Goal: Task Accomplishment & Management: Complete application form

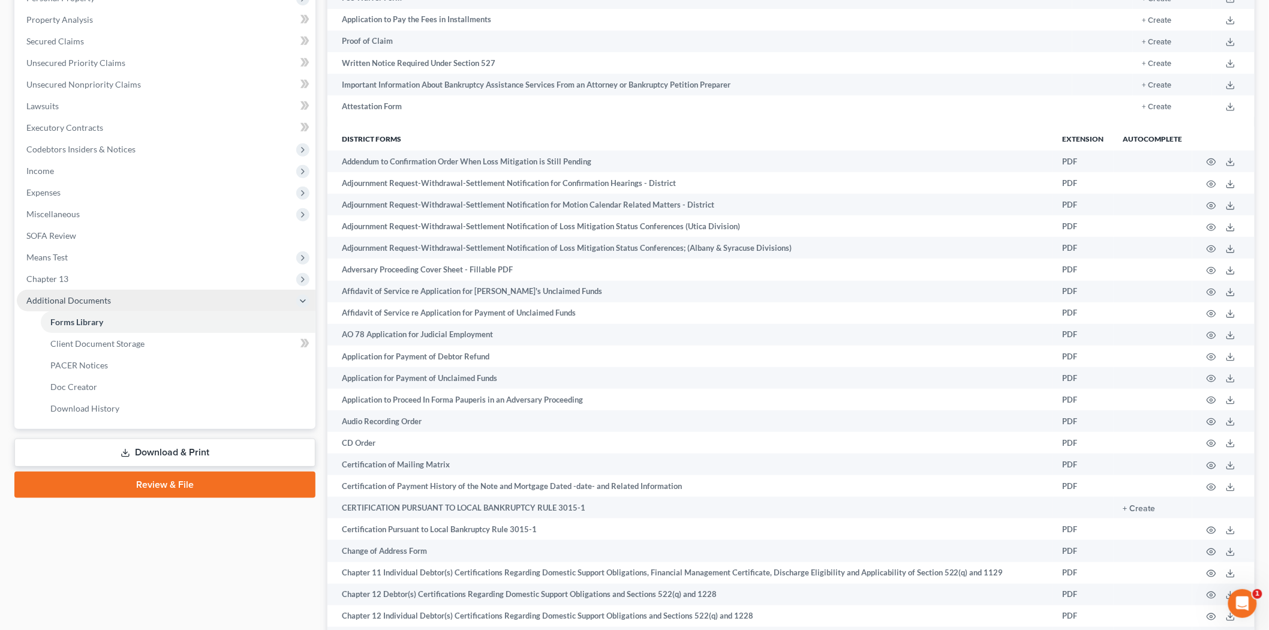
scroll to position [200, 0]
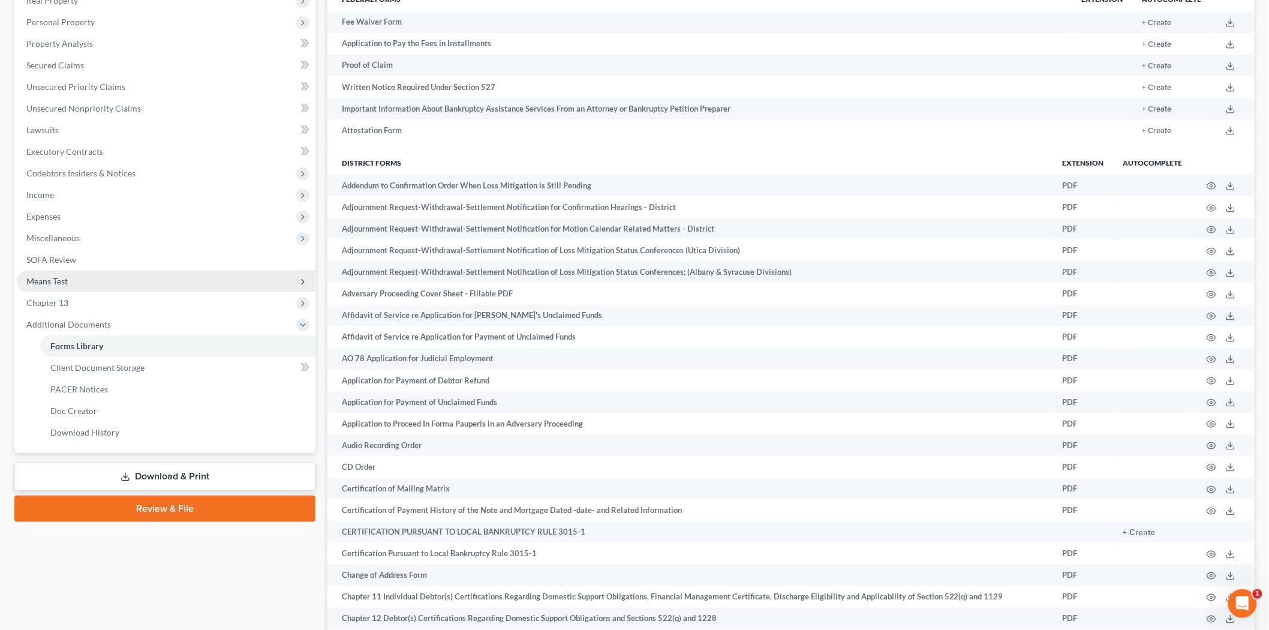
click at [83, 284] on span "Means Test" at bounding box center [166, 282] width 299 height 22
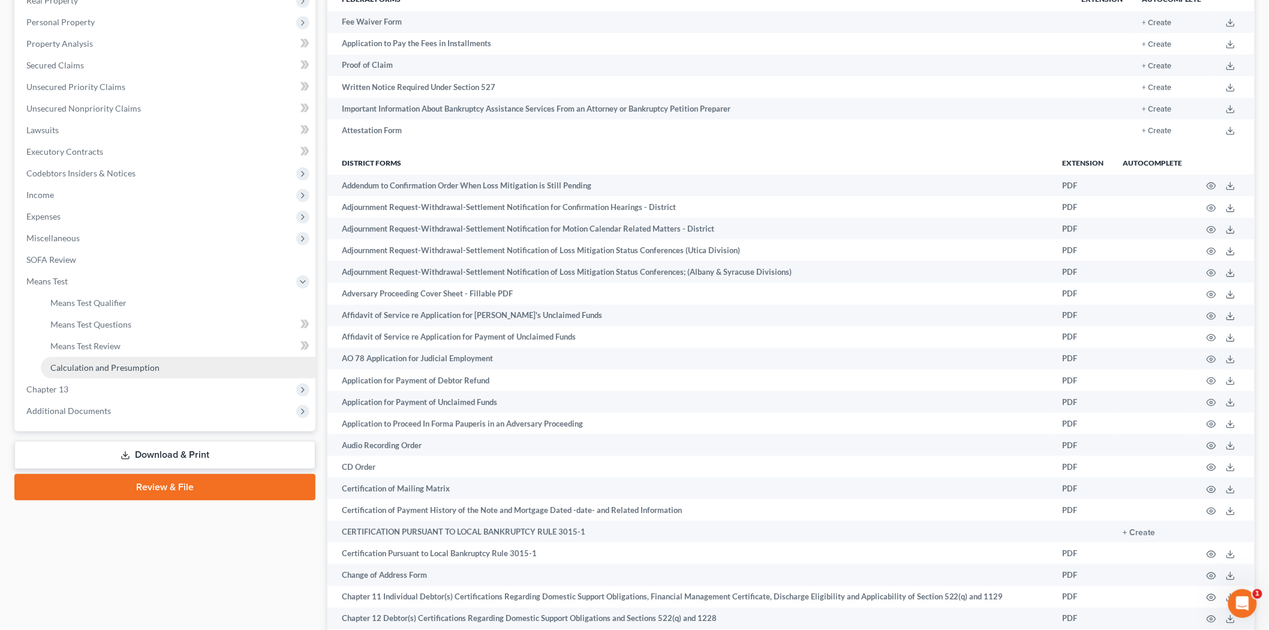
click at [112, 368] on span "Calculation and Presumption" at bounding box center [104, 367] width 109 height 10
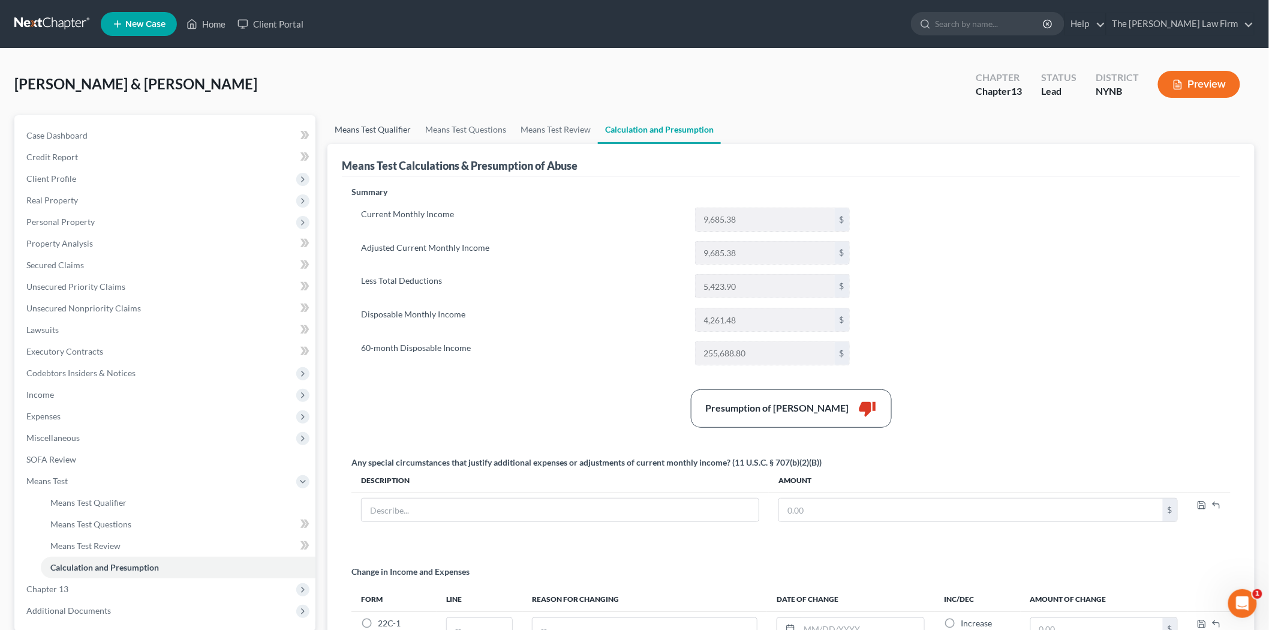
click at [391, 128] on link "Means Test Qualifier" at bounding box center [373, 129] width 91 height 29
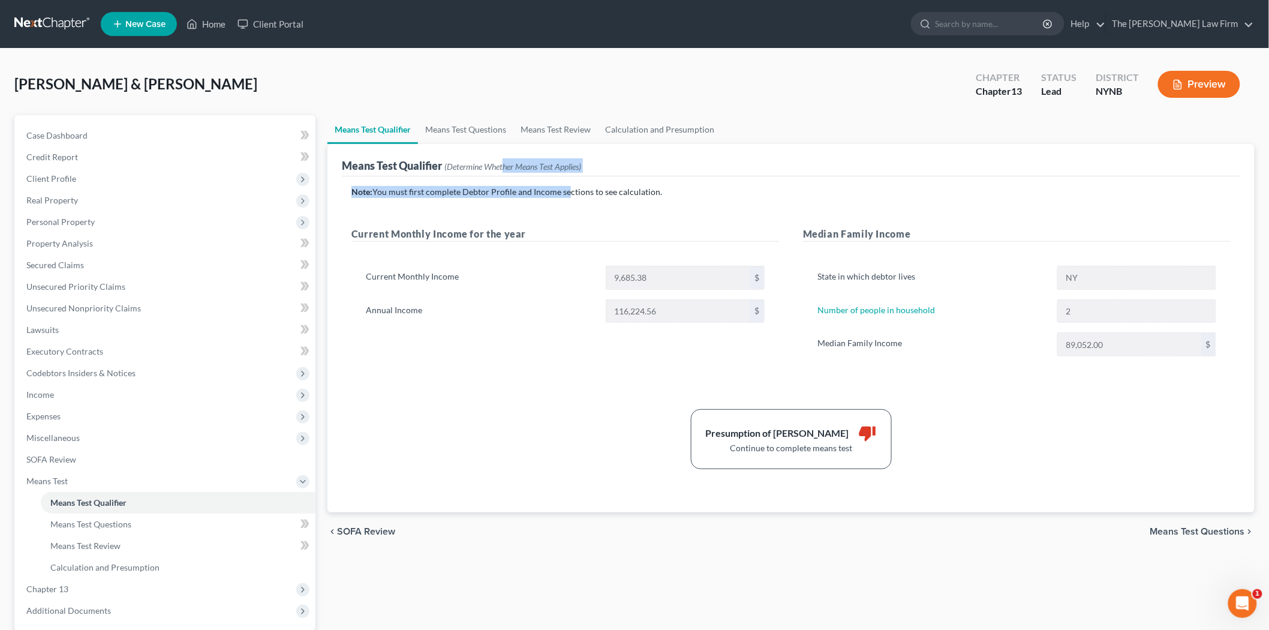
drag, startPoint x: 506, startPoint y: 166, endPoint x: 564, endPoint y: 176, distance: 58.4
click at [564, 176] on div "Means Test Qualifier (Determine Whether Means Test Applies) Note: You must firs…" at bounding box center [791, 328] width 927 height 368
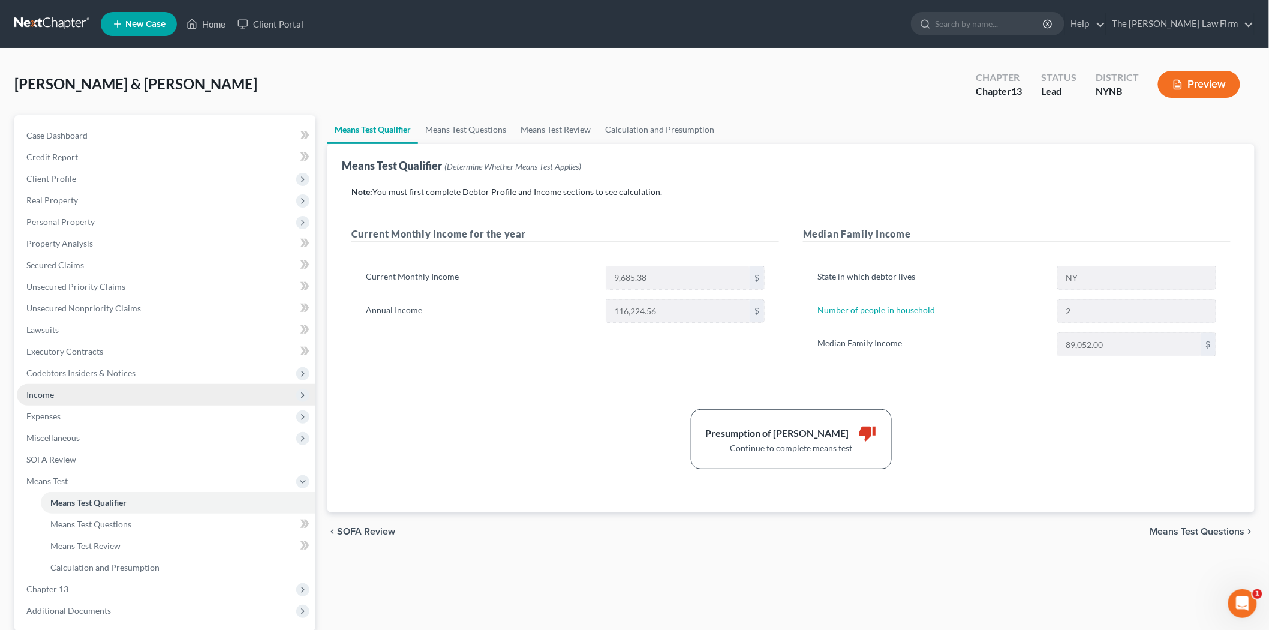
click at [53, 394] on span "Income" at bounding box center [40, 394] width 28 height 10
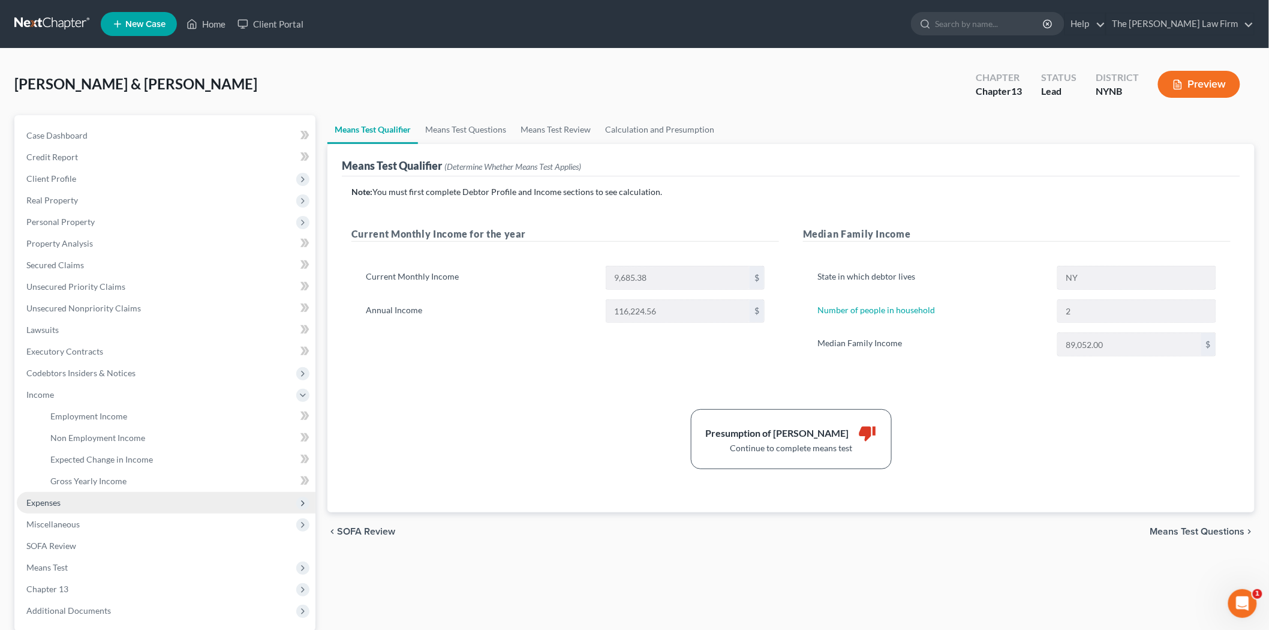
click at [46, 499] on span "Expenses" at bounding box center [43, 502] width 34 height 10
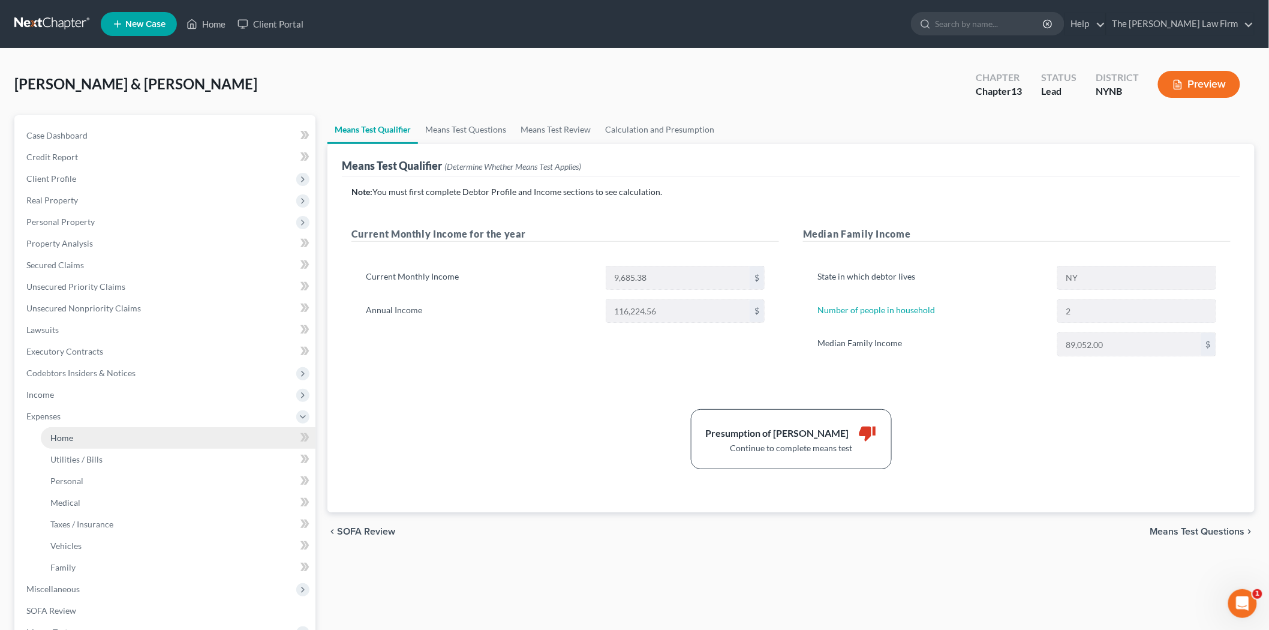
click at [73, 438] on span "Home" at bounding box center [61, 438] width 23 height 10
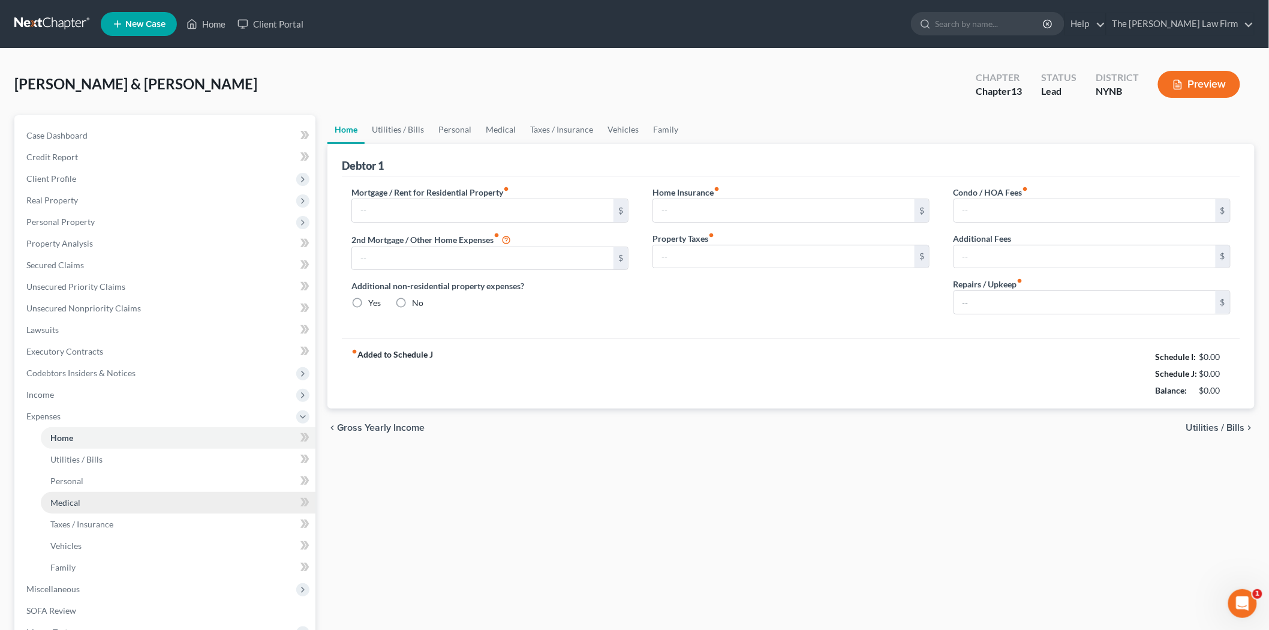
type input "1,780.44"
type input "0.00"
radio input "true"
type input "0.00"
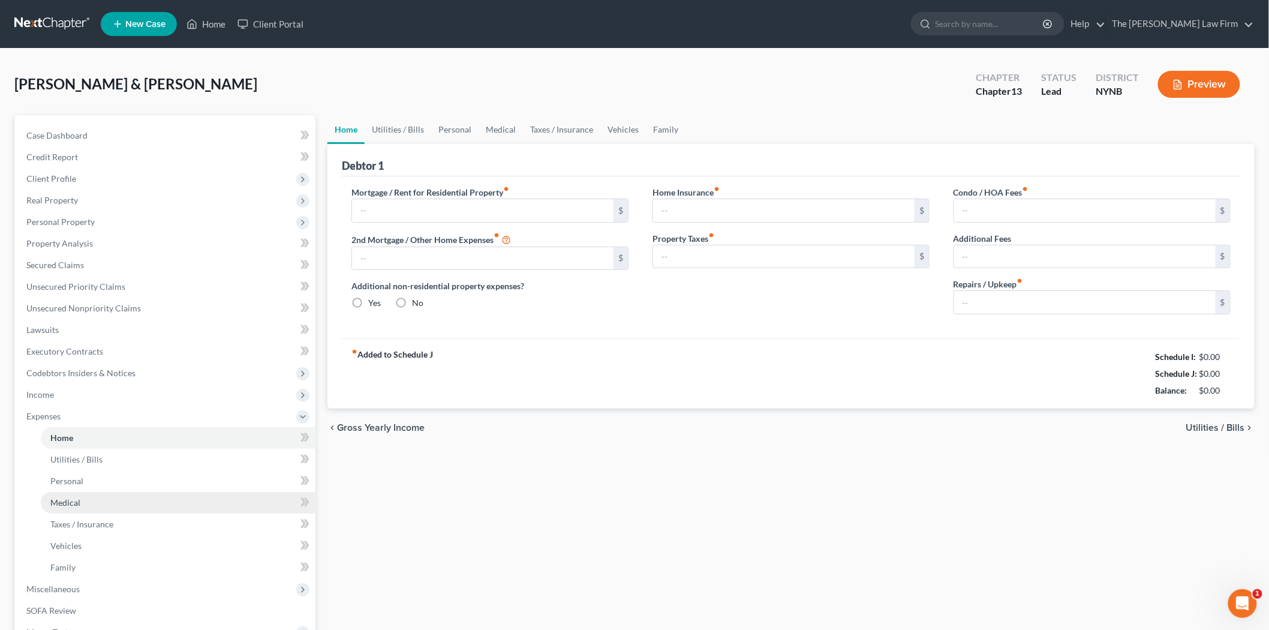
type input "0.00"
type input "300.00"
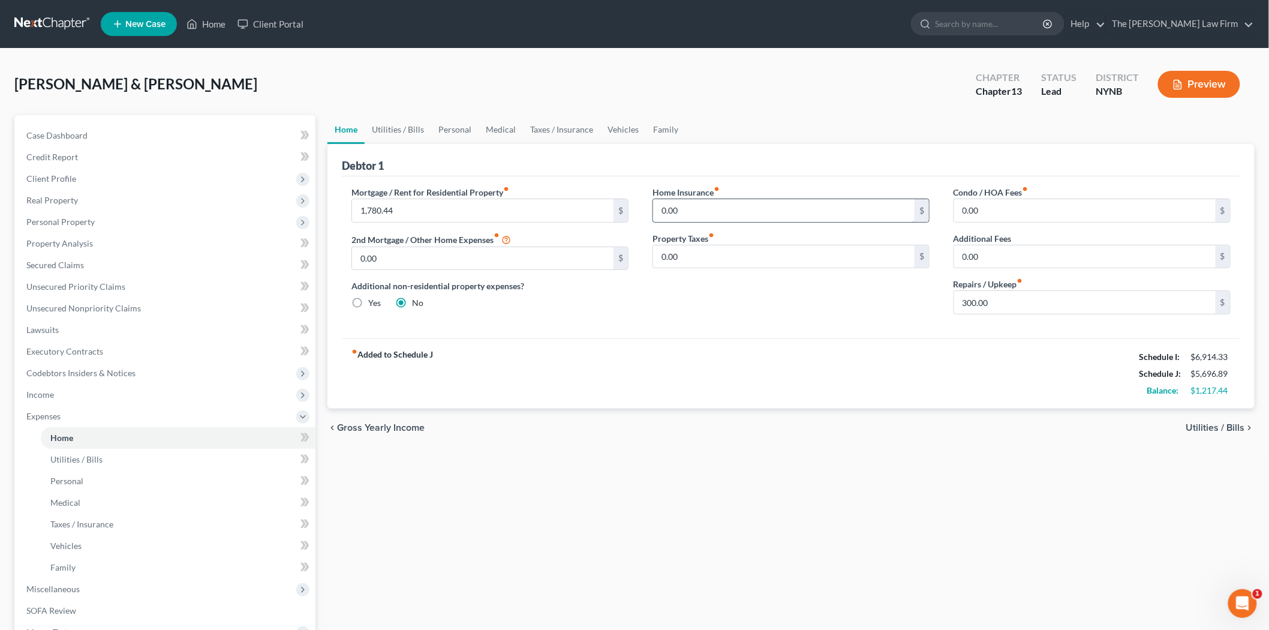
click at [746, 212] on input "0.00" at bounding box center [784, 210] width 262 height 23
click at [409, 124] on link "Utilities / Bills" at bounding box center [398, 129] width 67 height 29
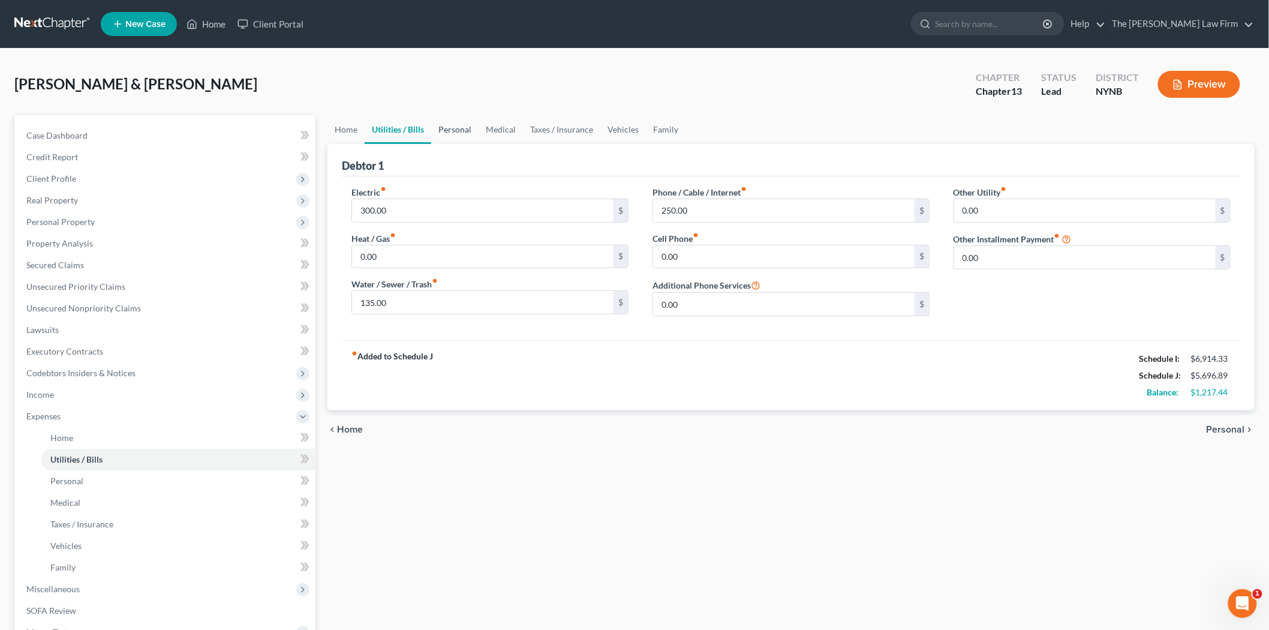
click at [457, 127] on link "Personal" at bounding box center [454, 129] width 47 height 29
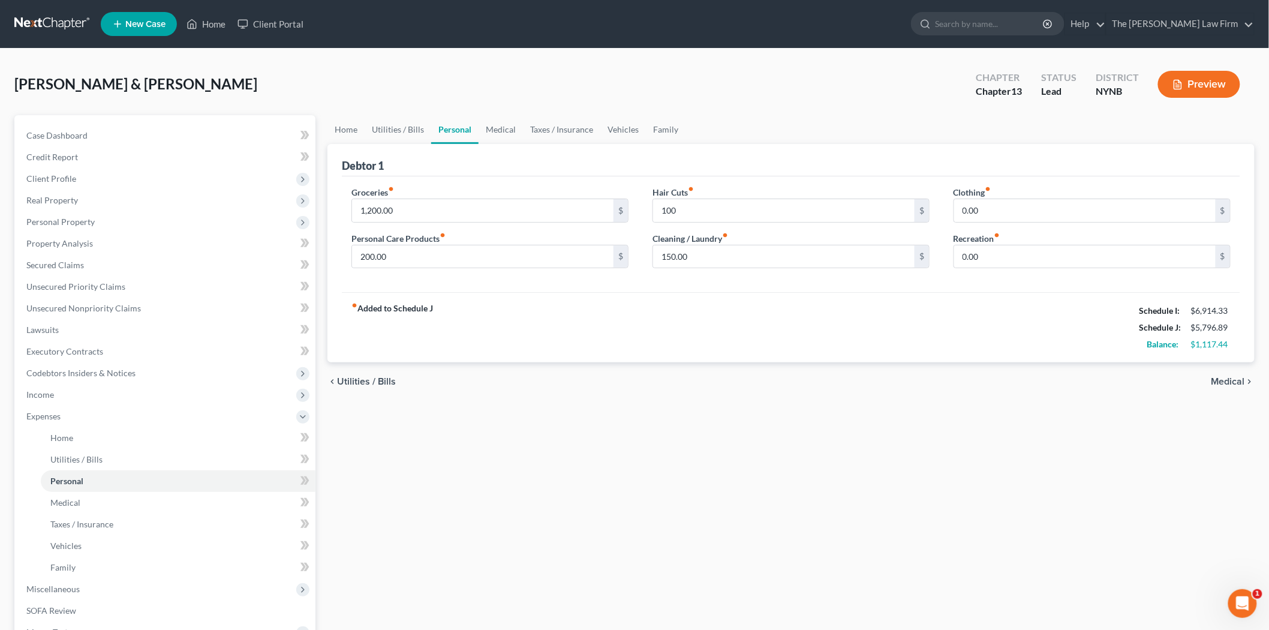
click at [838, 166] on div "Debtor 1" at bounding box center [791, 160] width 899 height 32
click at [788, 212] on input "100" at bounding box center [784, 210] width 262 height 23
type input "100.00"
type input "50.00"
click at [1044, 297] on div "fiber_manual_record Added to Schedule J Schedule I: $6,914.33 Schedule J: $5,84…" at bounding box center [791, 327] width 899 height 70
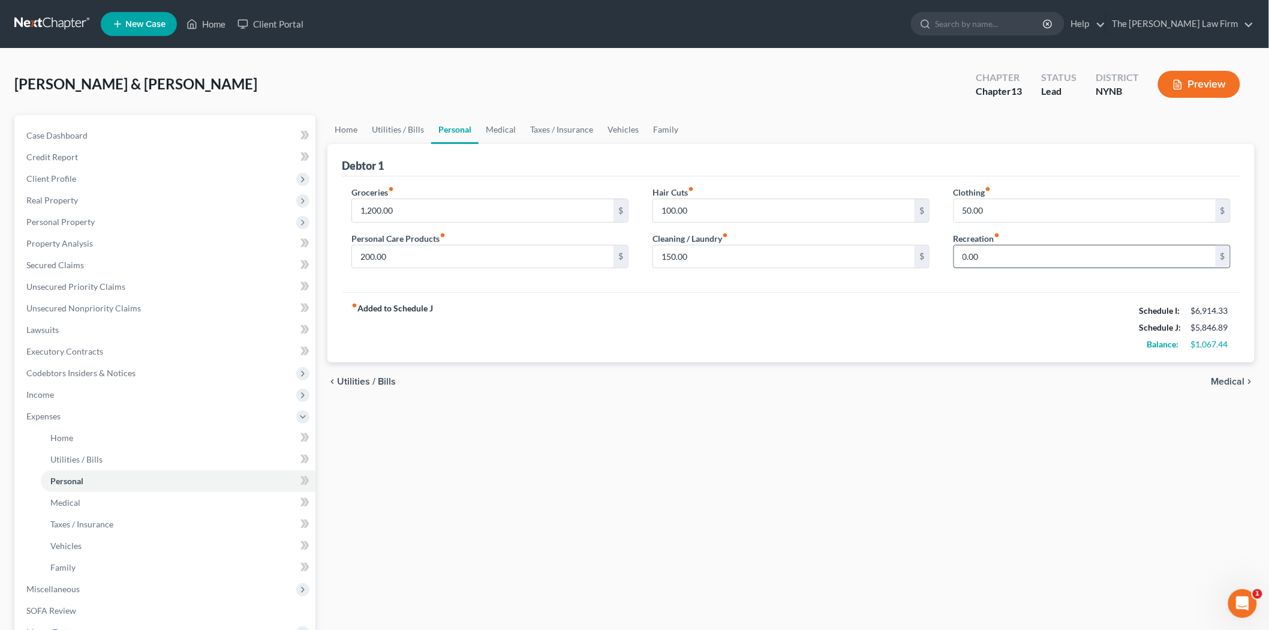
click at [1000, 262] on input "0.00" at bounding box center [1085, 256] width 262 height 23
click at [1004, 293] on div "fiber_manual_record Added to Schedule J Schedule I: $6,914.33 Schedule J: $5,84…" at bounding box center [791, 327] width 899 height 70
click at [511, 127] on link "Medical" at bounding box center [501, 129] width 44 height 29
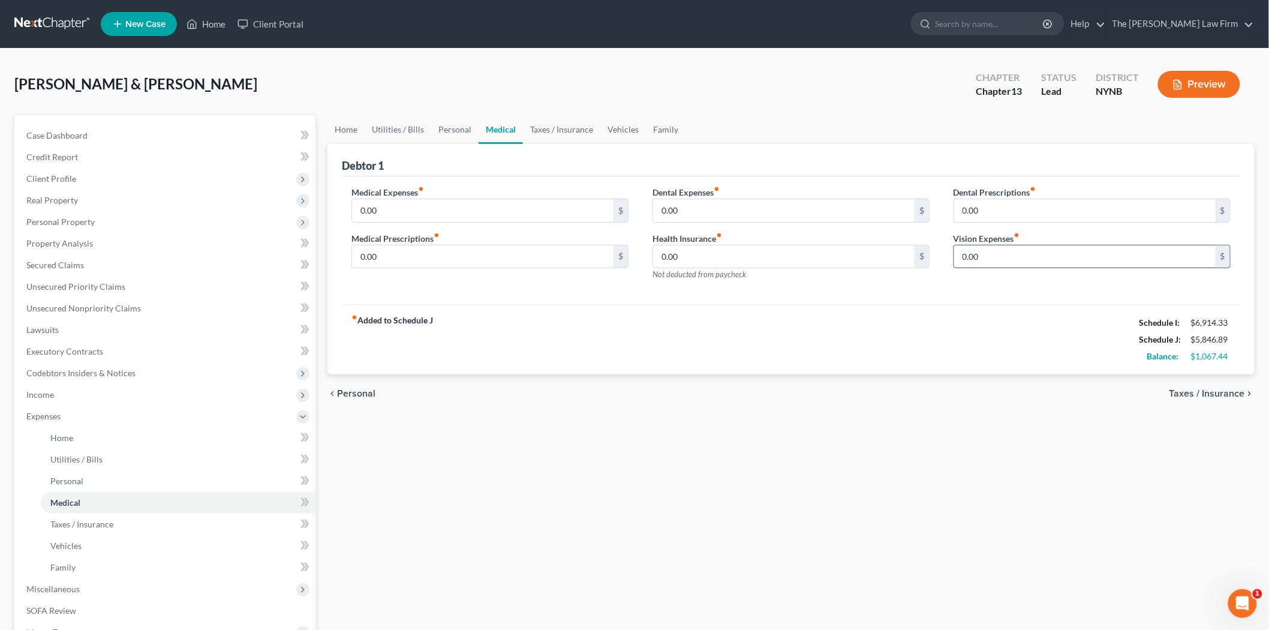
click at [1047, 264] on input "0.00" at bounding box center [1085, 256] width 262 height 23
click at [1019, 259] on input "0.00" at bounding box center [1085, 256] width 262 height 23
type input "5"
click at [992, 341] on div "fiber_manual_record Added to Schedule J Schedule I: $6,914.33 Schedule J: $5,87…" at bounding box center [791, 339] width 899 height 70
click at [1014, 260] on input "25" at bounding box center [1085, 256] width 262 height 23
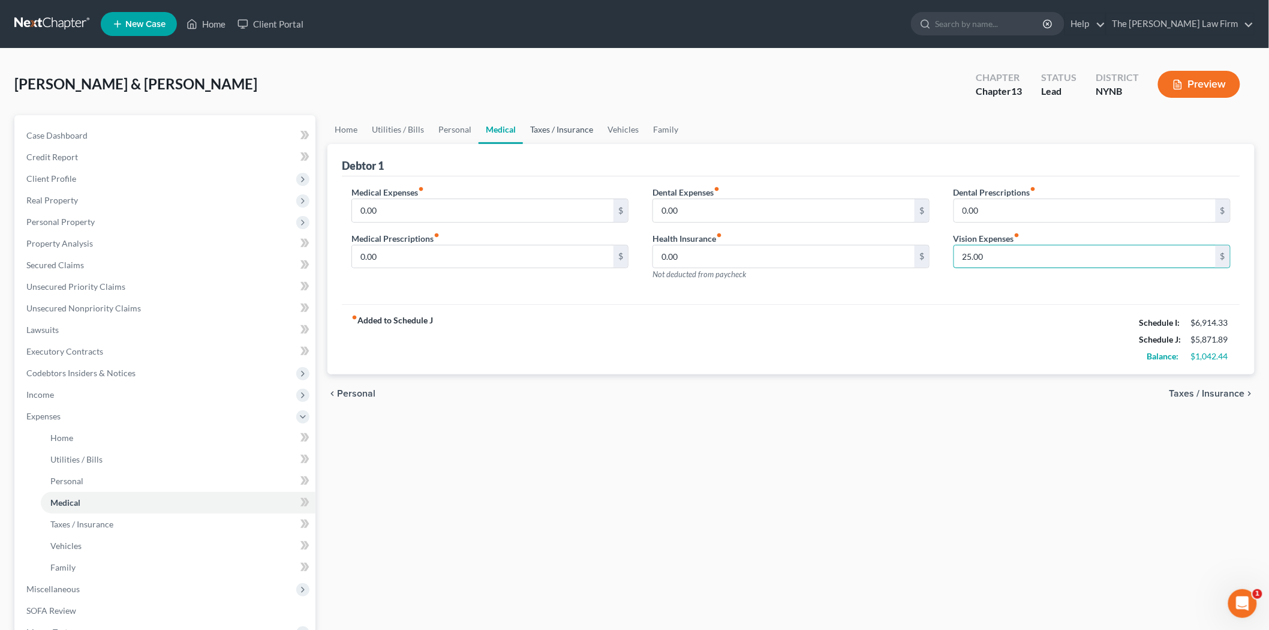
type input "25.00"
click at [570, 130] on link "Taxes / Insurance" at bounding box center [561, 129] width 77 height 29
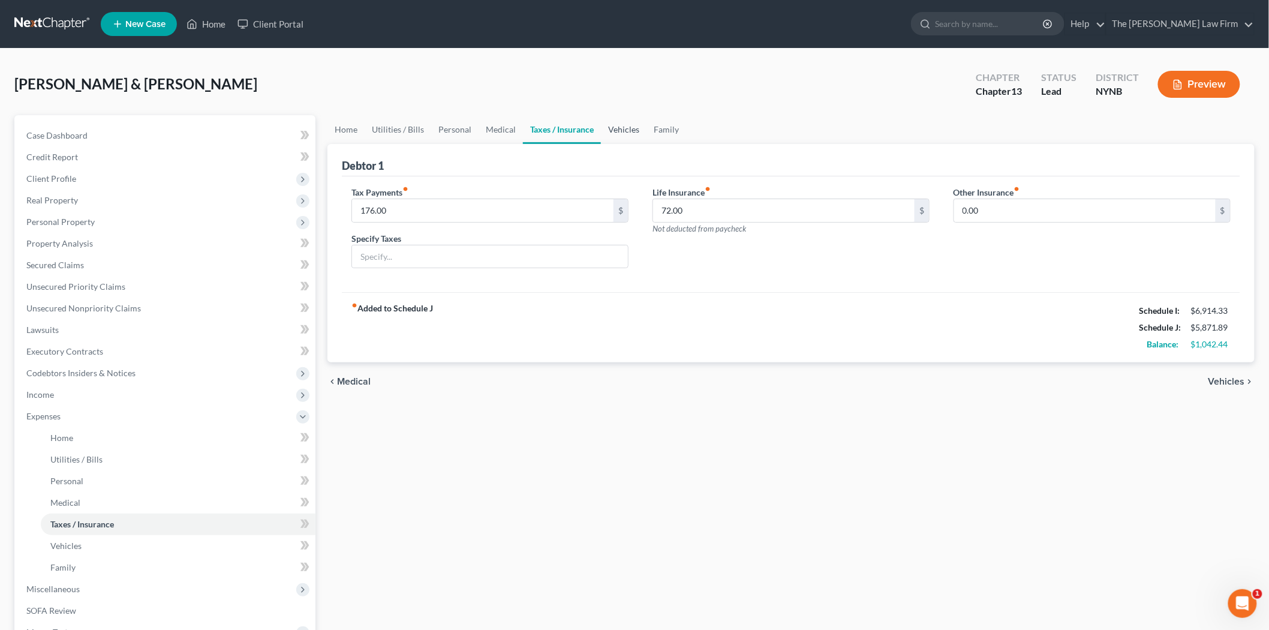
click at [611, 125] on link "Vehicles" at bounding box center [624, 129] width 46 height 29
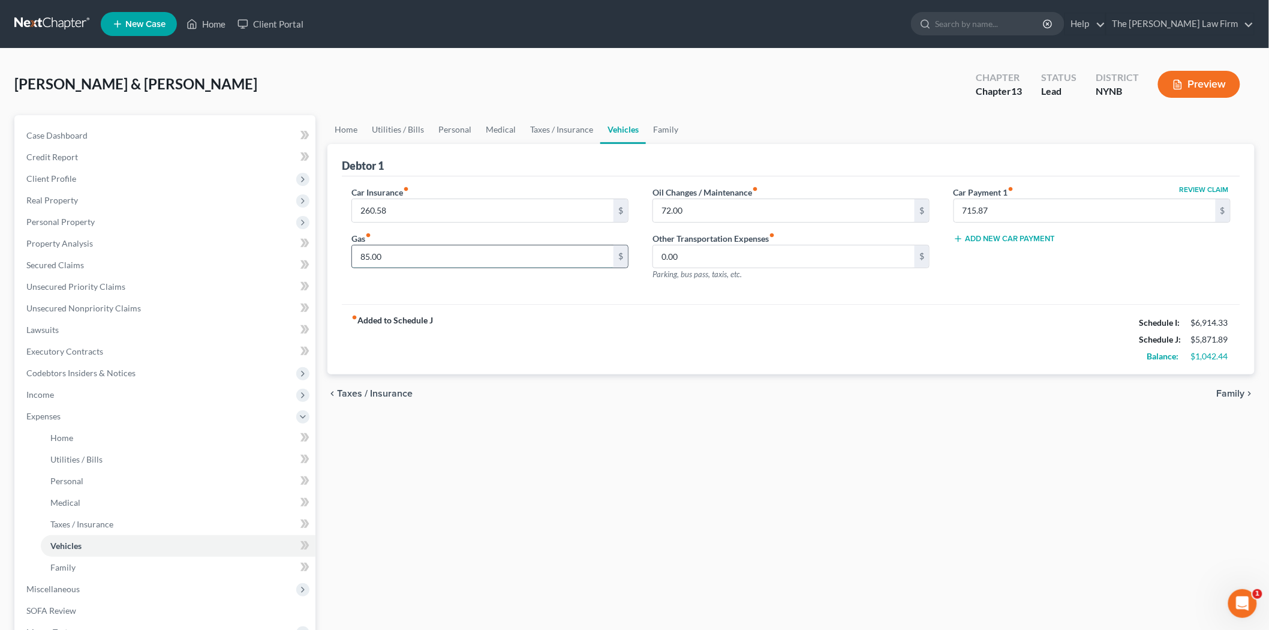
click at [399, 256] on input "85.00" at bounding box center [483, 256] width 262 height 23
click at [695, 253] on input "0.00" at bounding box center [784, 256] width 262 height 23
click at [380, 260] on input "85.00" at bounding box center [483, 256] width 262 height 23
click at [681, 250] on input "0.00" at bounding box center [784, 256] width 262 height 23
click at [409, 256] on input "85.00" at bounding box center [483, 256] width 262 height 23
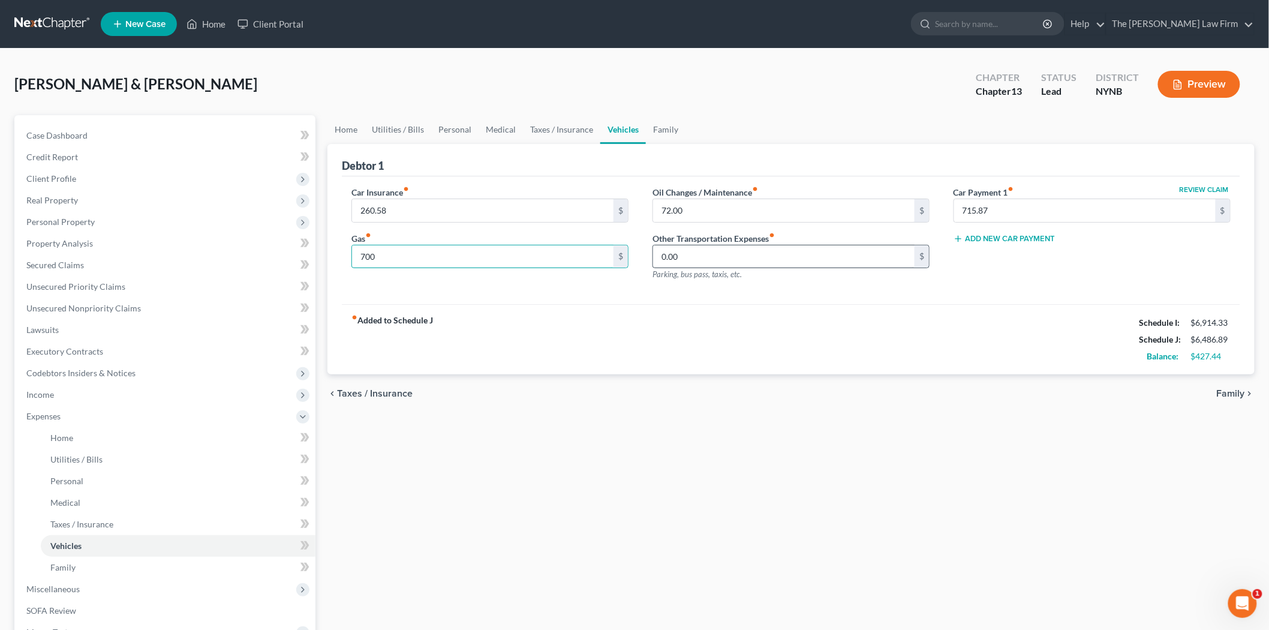
type input "700"
click at [704, 254] on input "0.00" at bounding box center [784, 256] width 262 height 23
click at [463, 238] on div "Gas fiber_manual_record 700 $" at bounding box center [490, 250] width 277 height 37
click at [450, 250] on input "700" at bounding box center [483, 256] width 262 height 23
click at [663, 271] on span "Parking, bus pass, taxis, etc." at bounding box center [697, 274] width 89 height 10
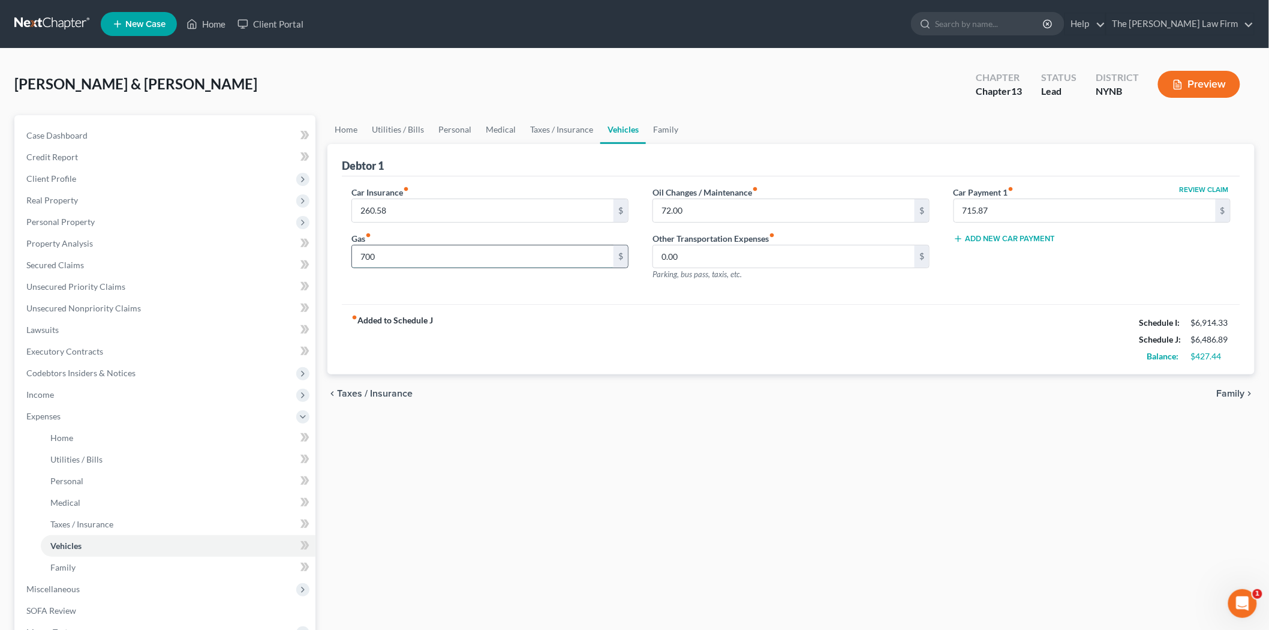
click at [501, 246] on input "700" at bounding box center [483, 256] width 262 height 23
click at [694, 258] on input "0.00" at bounding box center [784, 256] width 262 height 23
type input "100.00"
click at [549, 269] on div "Car Insurance fiber_manual_record 260.58 $ Gas fiber_manual_record 700 $" at bounding box center [490, 238] width 301 height 104
type input "300.00"
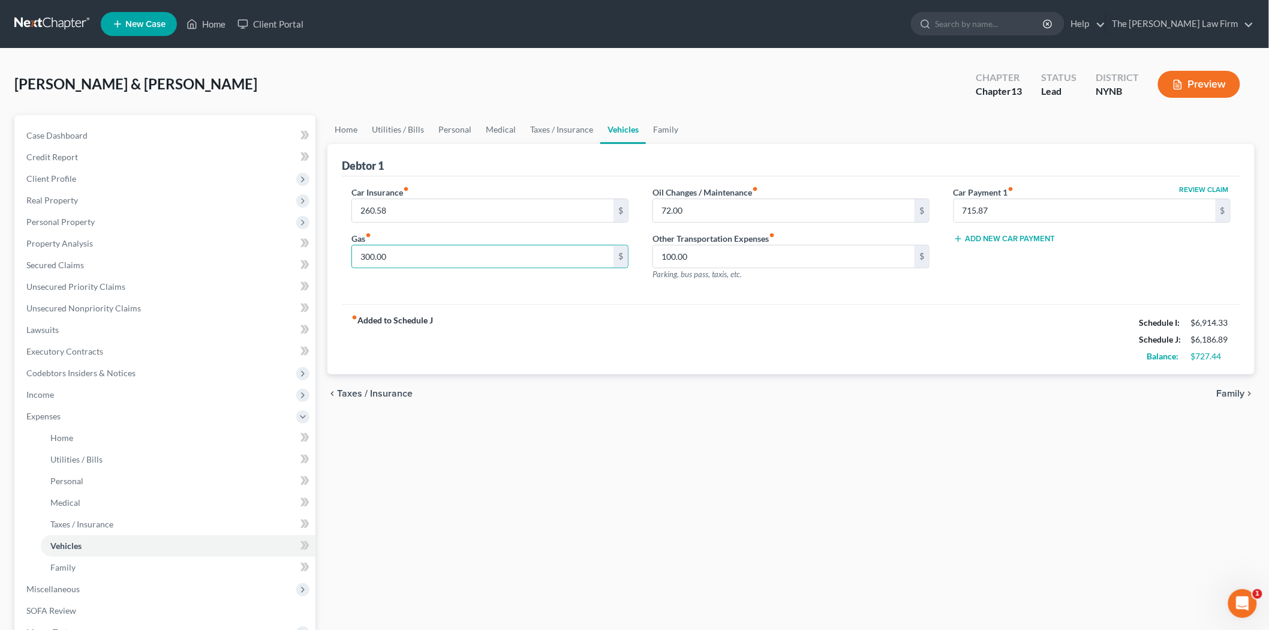
click at [490, 310] on div "fiber_manual_record Added to Schedule J Schedule I: $6,914.33 Schedule J: $6,18…" at bounding box center [791, 339] width 899 height 70
click at [387, 223] on div "Car Insurance fiber_manual_record 260.58 $ Gas fiber_manual_record 300.00 $" at bounding box center [490, 238] width 301 height 104
click at [703, 260] on input "100.00" at bounding box center [784, 256] width 262 height 23
click at [697, 275] on span "Parking, bus pass, taxis, etc." at bounding box center [697, 274] width 89 height 10
click at [692, 260] on input "100.00" at bounding box center [784, 256] width 262 height 23
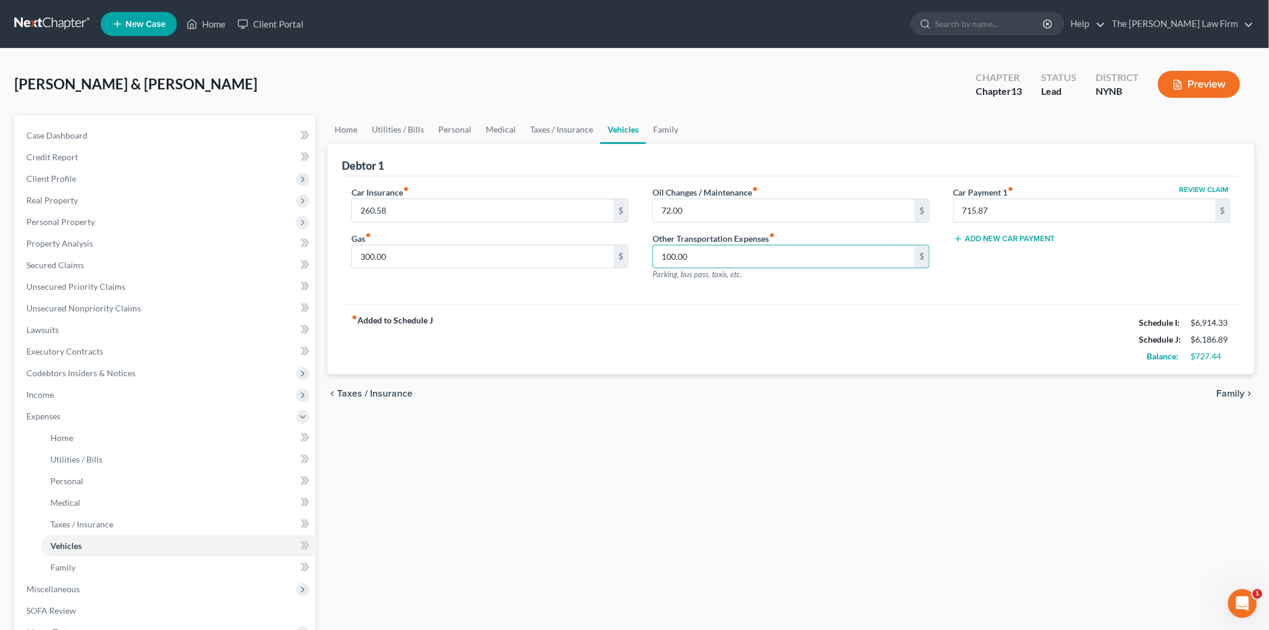
click at [679, 284] on div "Oil Changes / Maintenance fiber_manual_record 72.00 $ Other Transportation Expe…" at bounding box center [791, 238] width 301 height 104
click at [726, 256] on input "100.00" at bounding box center [784, 256] width 262 height 23
click at [700, 337] on div "fiber_manual_record Added to Schedule J Schedule I: $6,914.33 Schedule J: $6,11…" at bounding box center [791, 339] width 899 height 70
click at [702, 248] on input "25" at bounding box center [784, 256] width 262 height 23
type input "25.00"
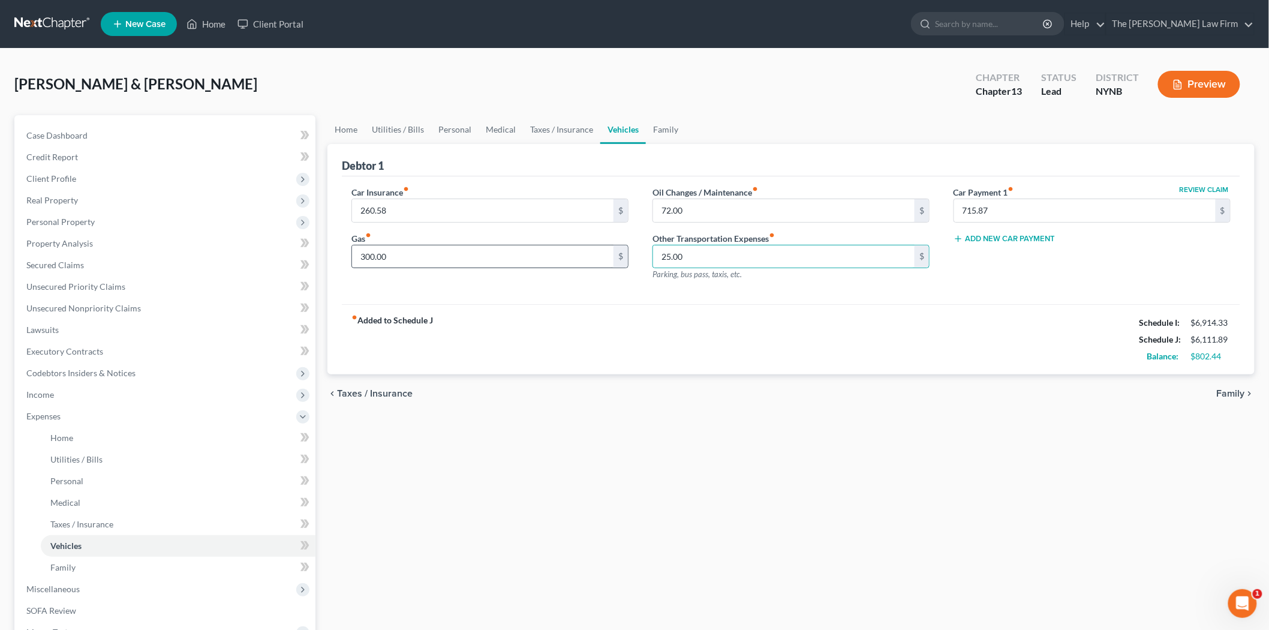
click at [537, 248] on div "300.00 $" at bounding box center [490, 257] width 277 height 24
click at [449, 254] on input "300.00" at bounding box center [483, 256] width 262 height 23
click at [446, 278] on div "Car Insurance fiber_manual_record 260.58 $ Gas fiber_manual_record 300.00 $" at bounding box center [490, 238] width 301 height 104
click at [655, 125] on link "Family" at bounding box center [666, 129] width 40 height 29
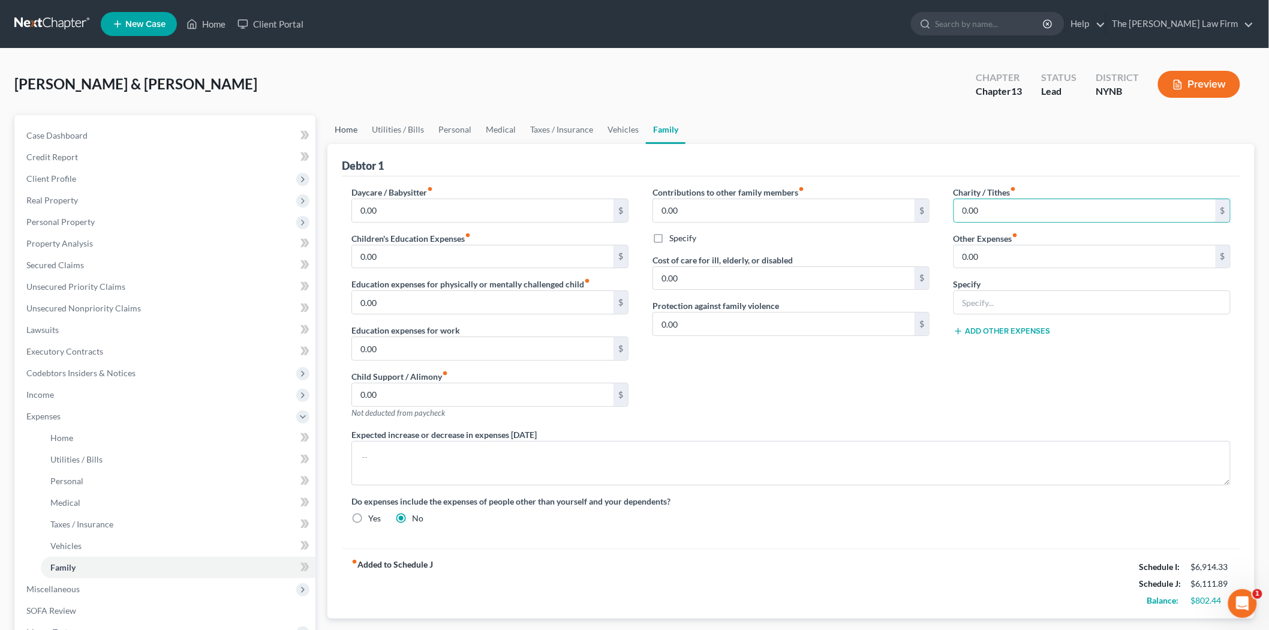
click at [356, 128] on link "Home" at bounding box center [346, 129] width 37 height 29
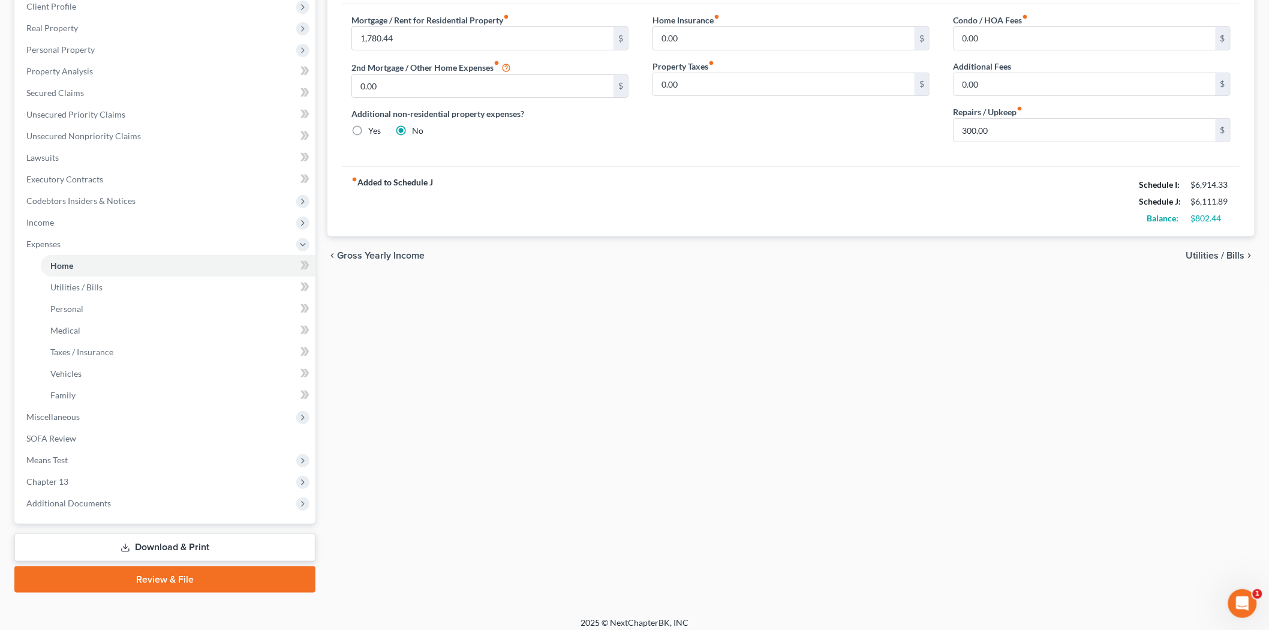
scroll to position [179, 0]
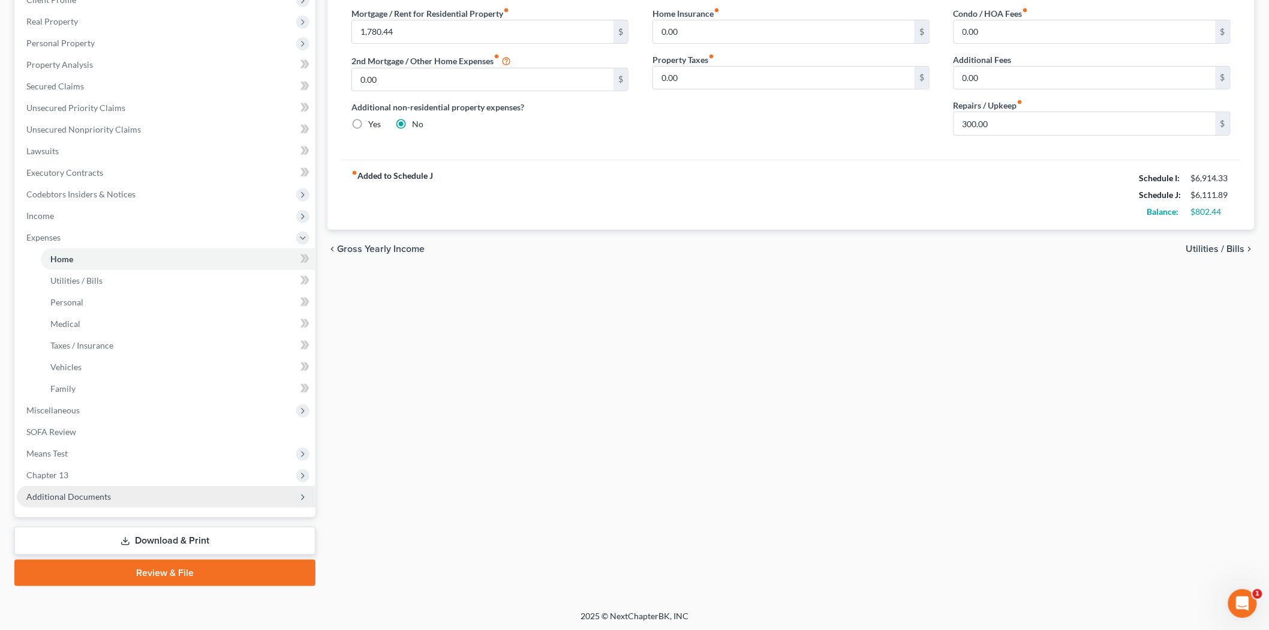
click at [106, 502] on span "Additional Documents" at bounding box center [166, 497] width 299 height 22
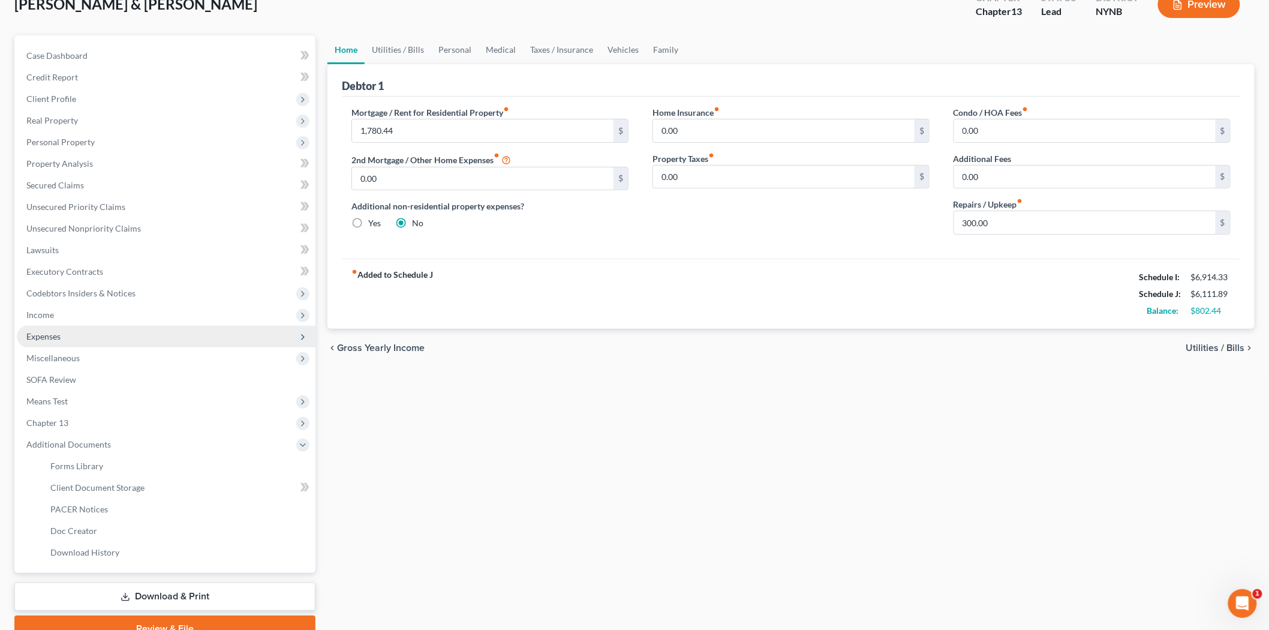
scroll to position [0, 0]
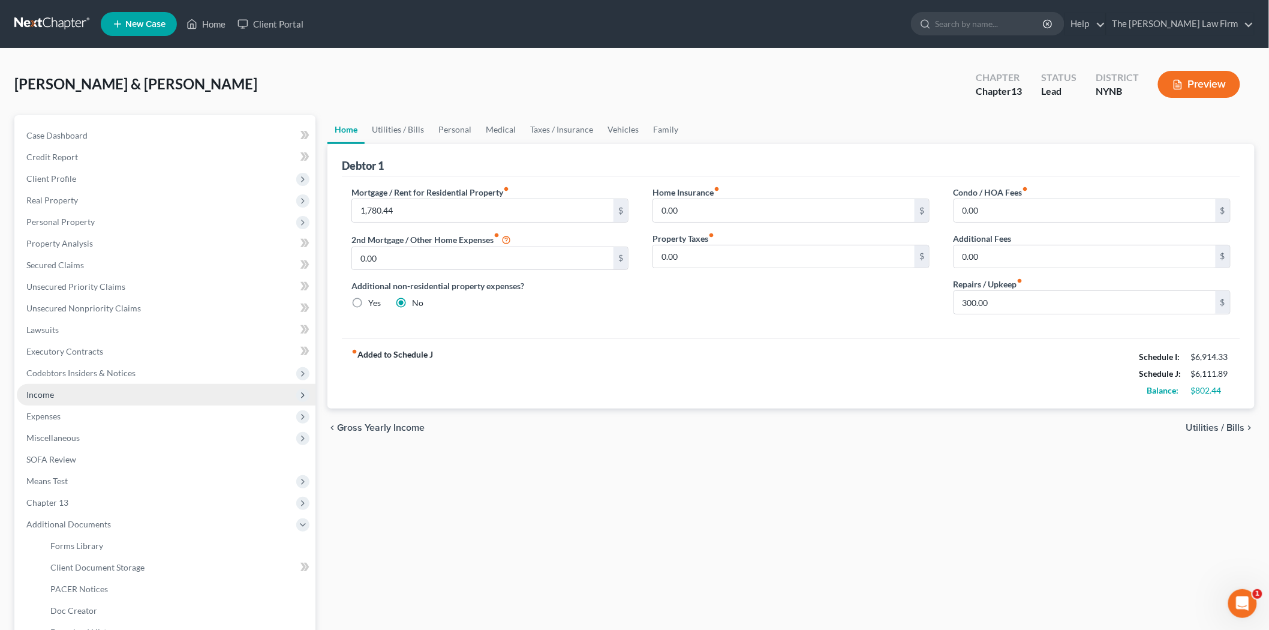
click at [79, 397] on span "Income" at bounding box center [166, 395] width 299 height 22
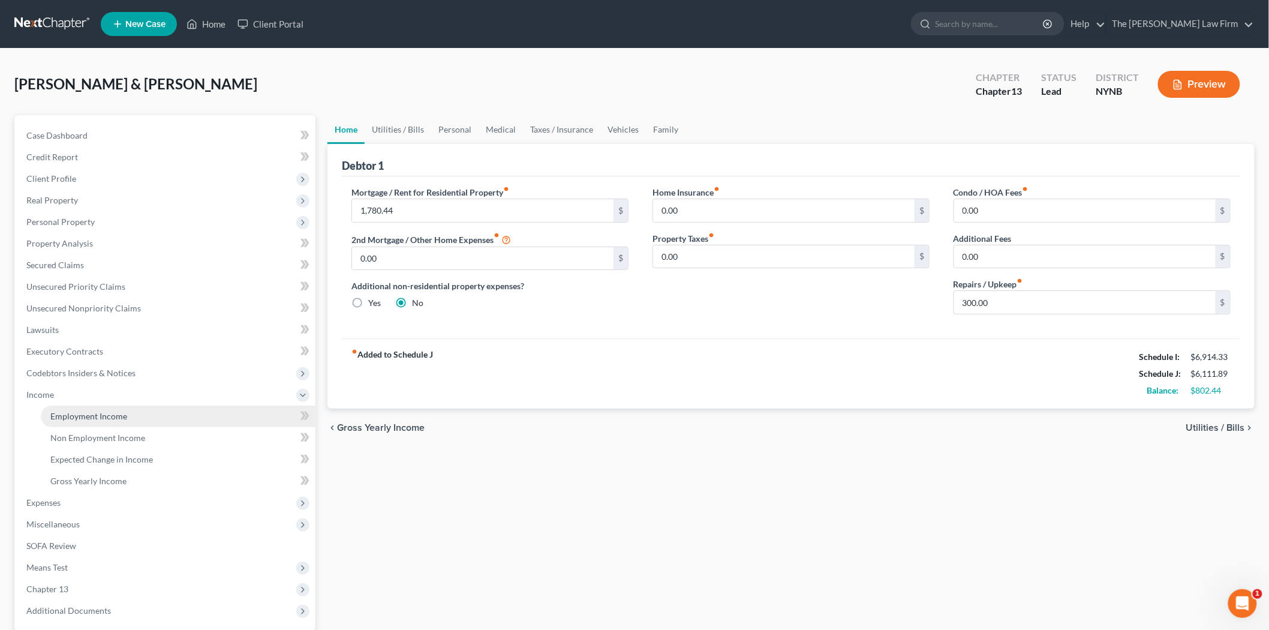
click at [82, 416] on span "Employment Income" at bounding box center [88, 416] width 77 height 10
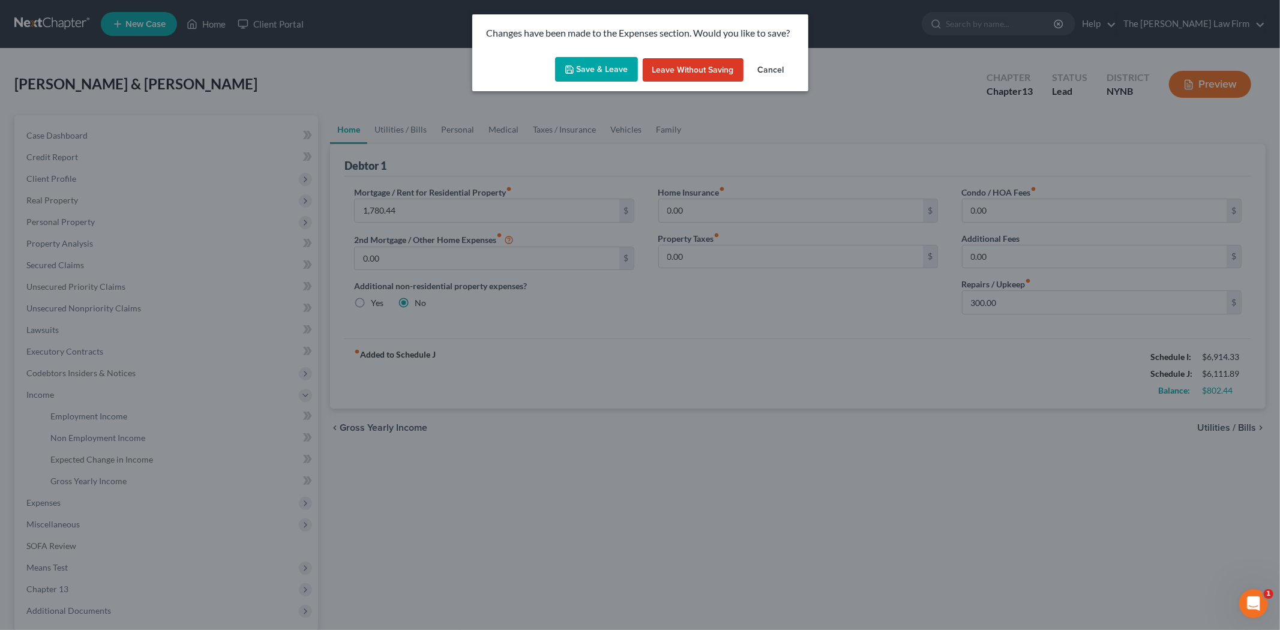
click at [581, 65] on button "Save & Leave" at bounding box center [596, 69] width 83 height 25
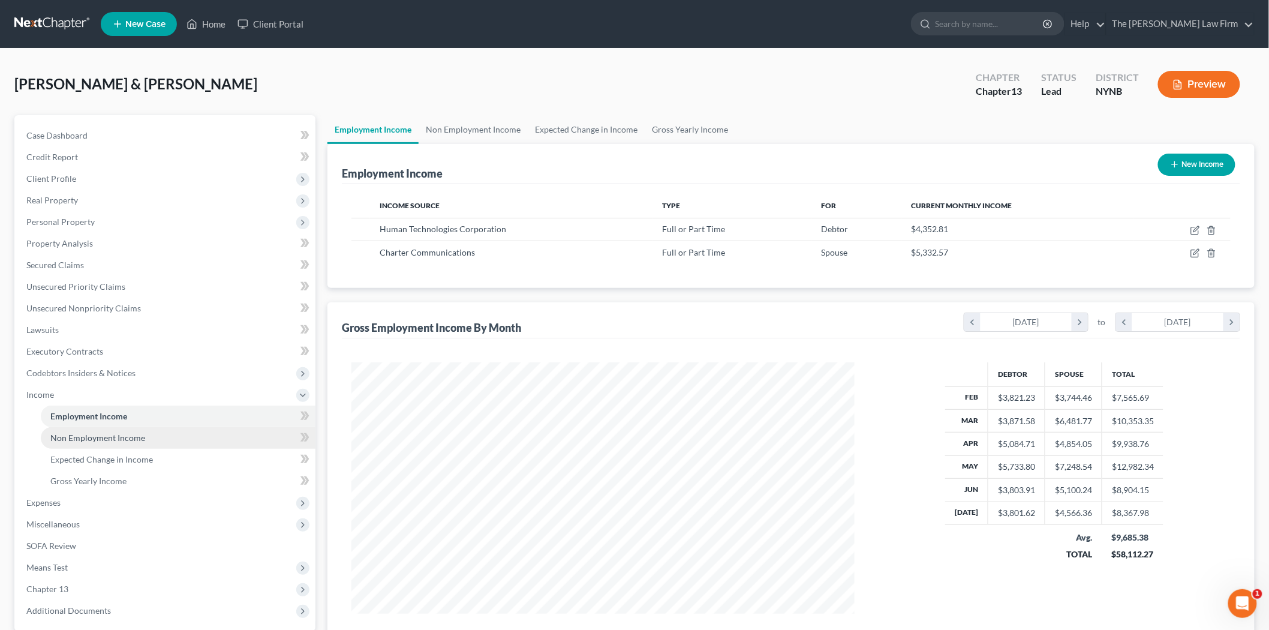
scroll to position [251, 527]
click at [67, 504] on span "Expenses" at bounding box center [166, 503] width 299 height 22
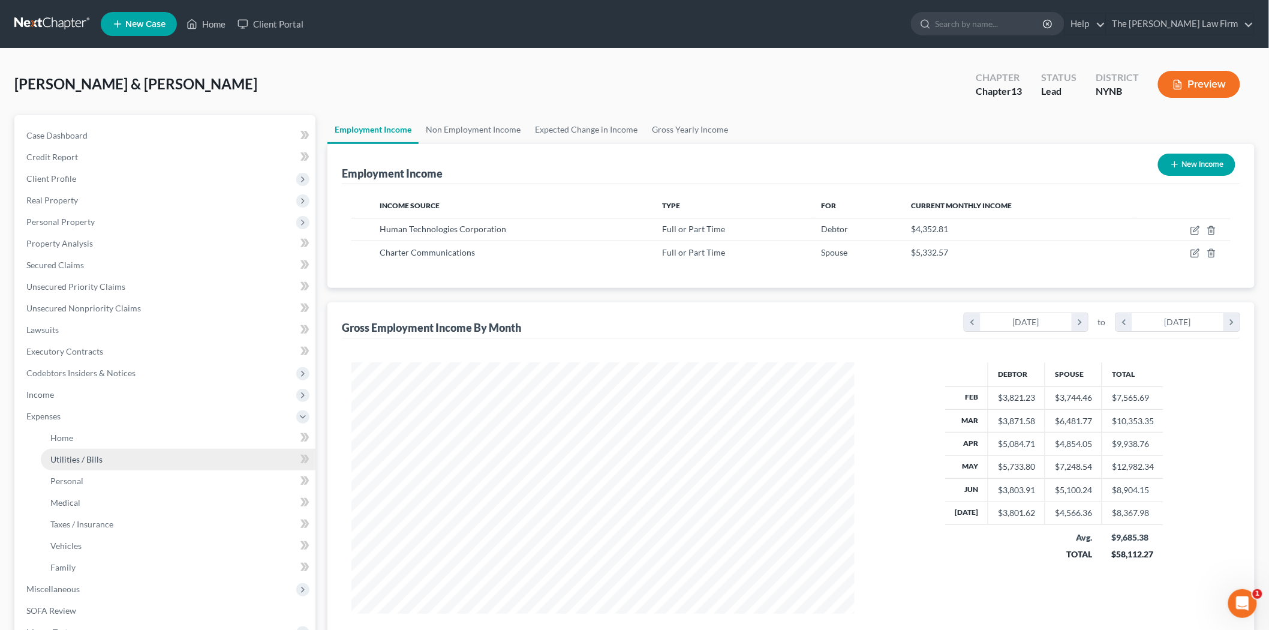
click at [76, 458] on span "Utilities / Bills" at bounding box center [76, 459] width 52 height 10
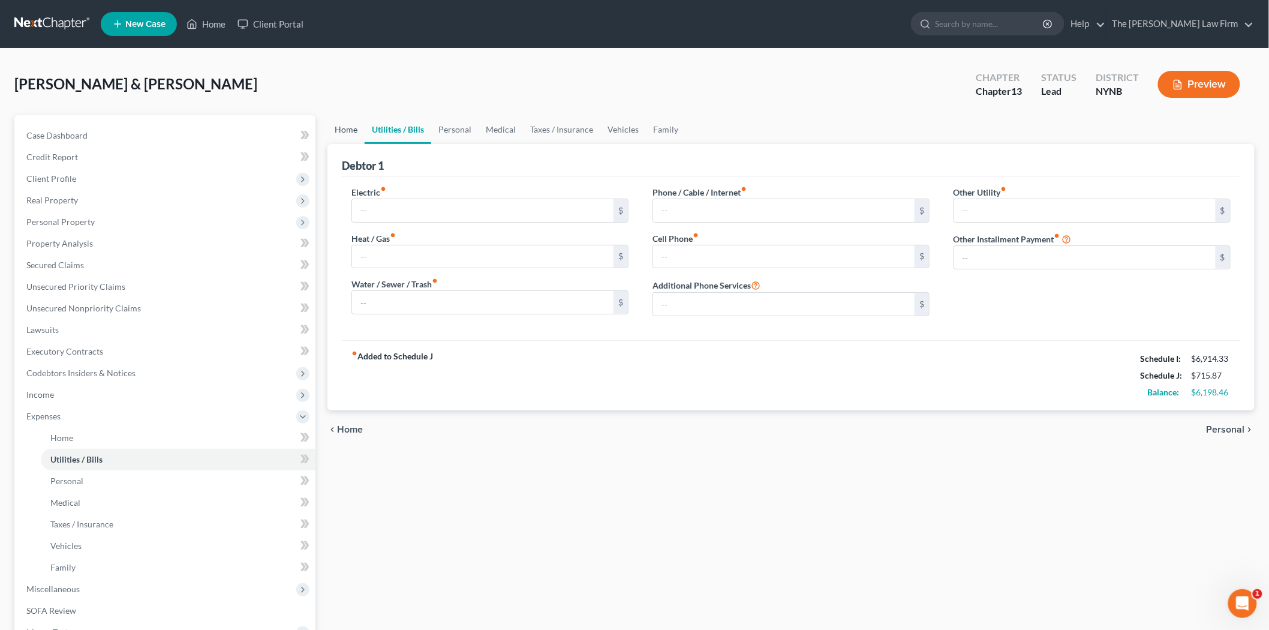
type input "300.00"
type input "0.00"
type input "135.00"
type input "250.00"
type input "0.00"
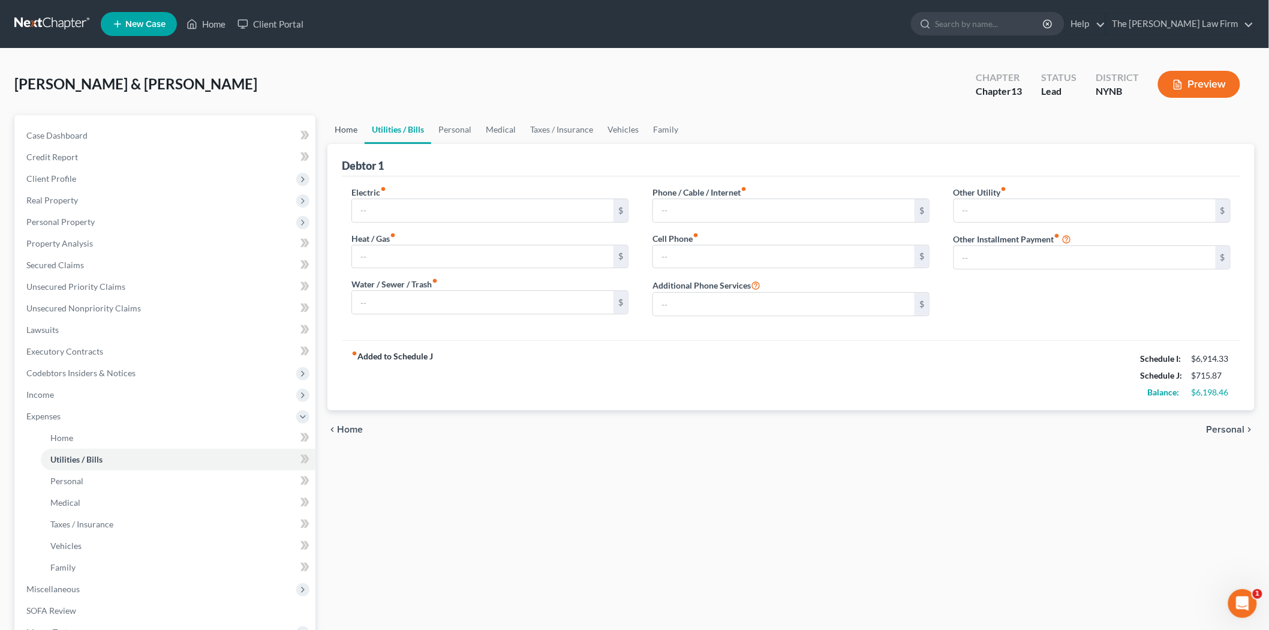
type input "0.00"
click at [550, 132] on link "Taxes / Insurance" at bounding box center [561, 129] width 77 height 29
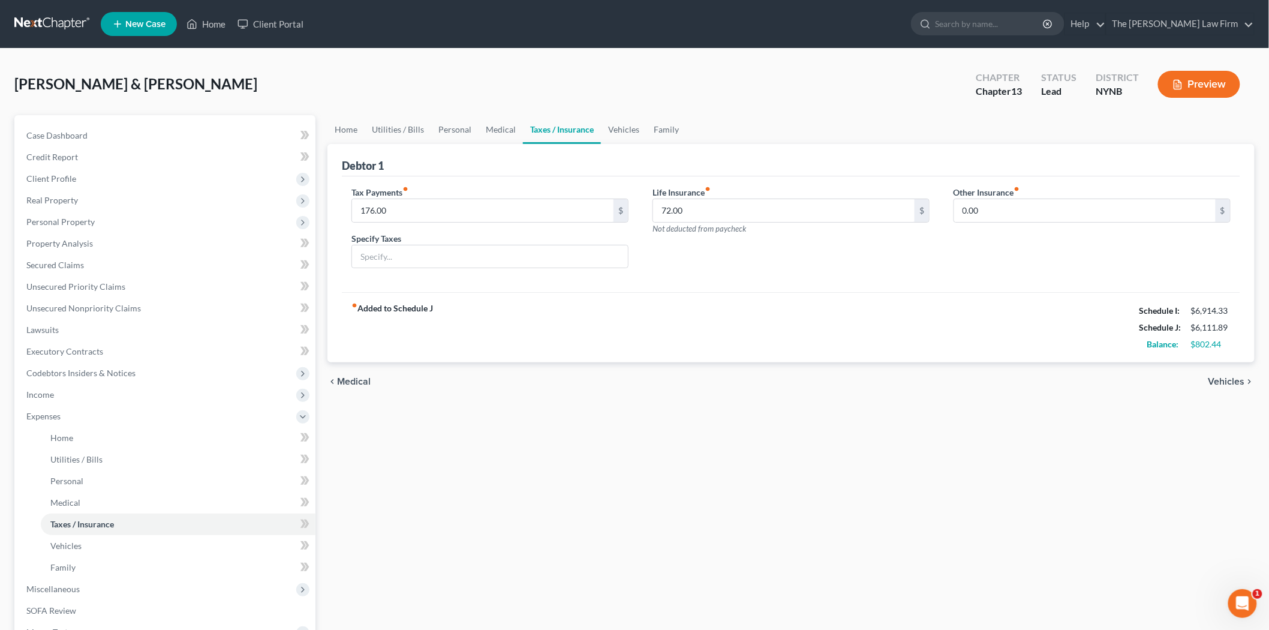
click at [1166, 410] on div "Home Utilities / Bills Personal Medical Taxes / Insurance Vehicles Family Debto…" at bounding box center [791, 440] width 939 height 650
click at [625, 130] on link "Vehicles" at bounding box center [624, 129] width 46 height 29
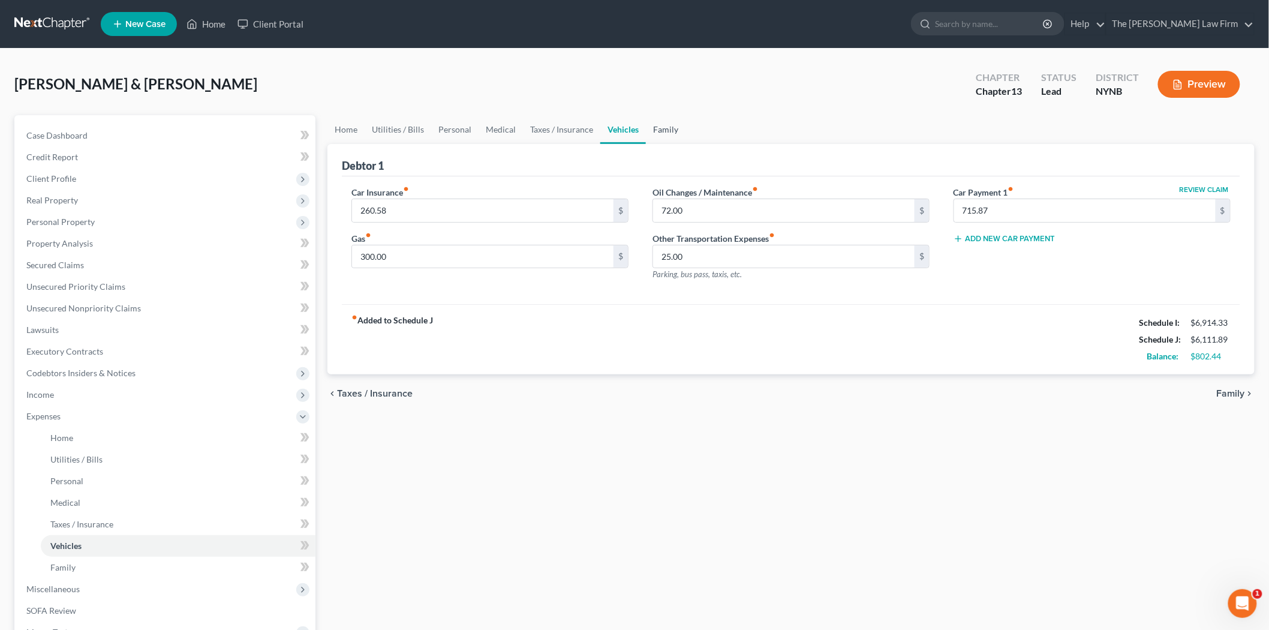
click at [658, 129] on link "Family" at bounding box center [666, 129] width 40 height 29
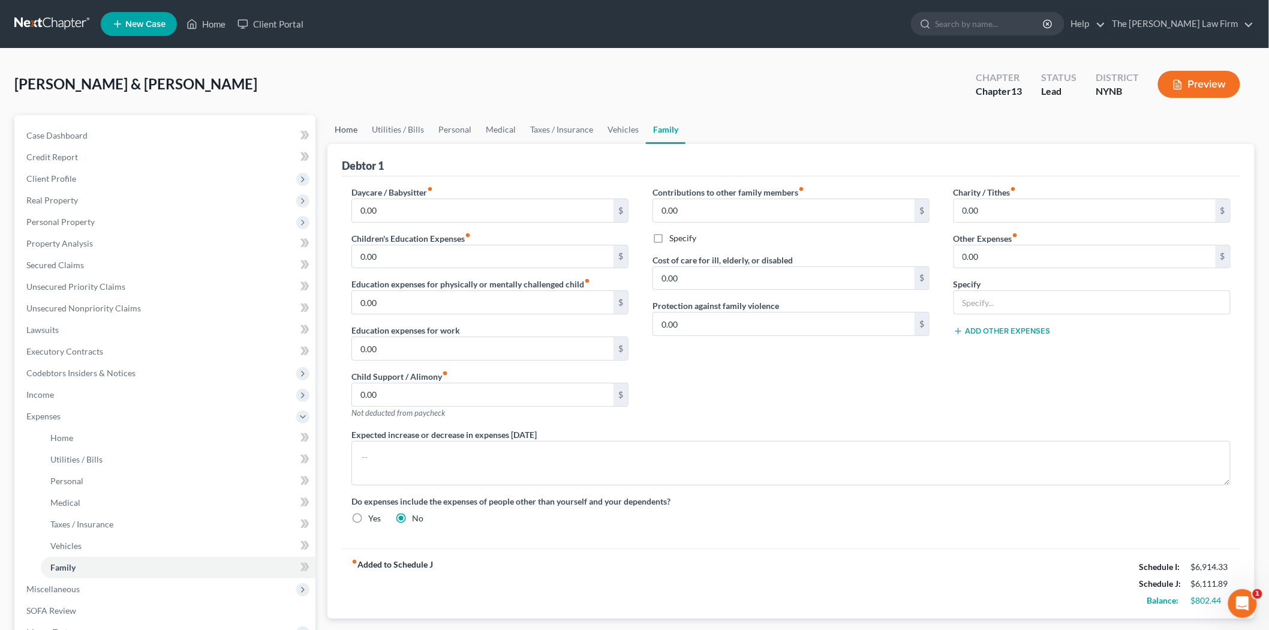
click at [328, 134] on link "Home" at bounding box center [346, 129] width 37 height 29
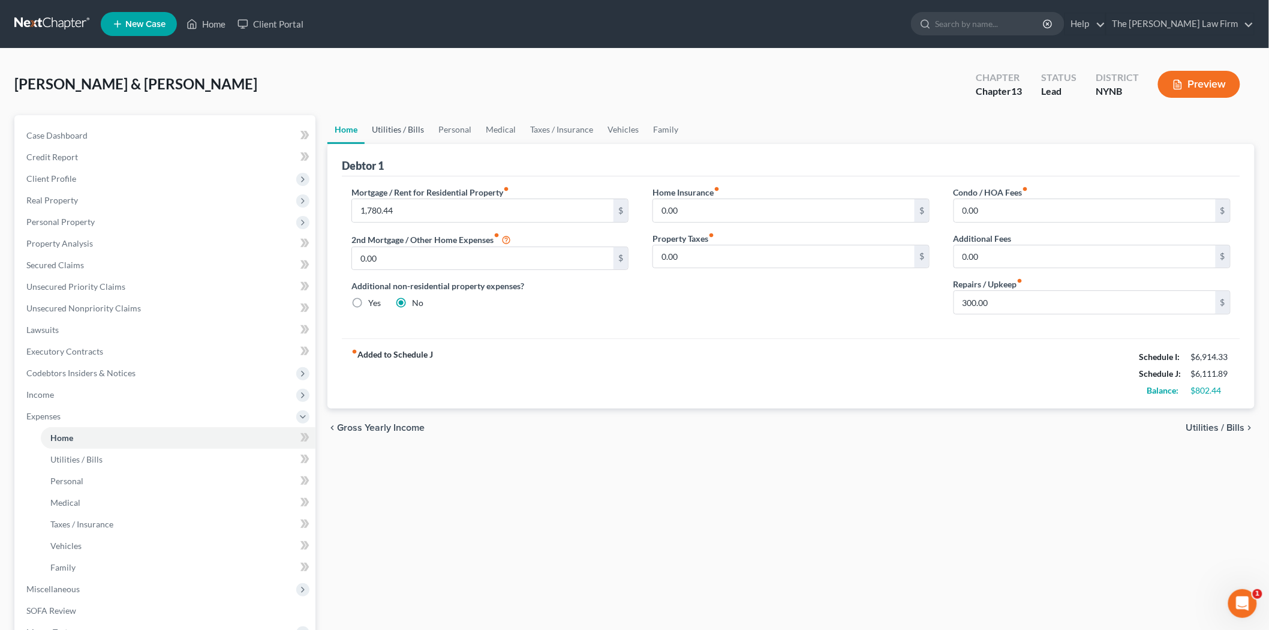
click at [405, 127] on link "Utilities / Bills" at bounding box center [398, 129] width 67 height 29
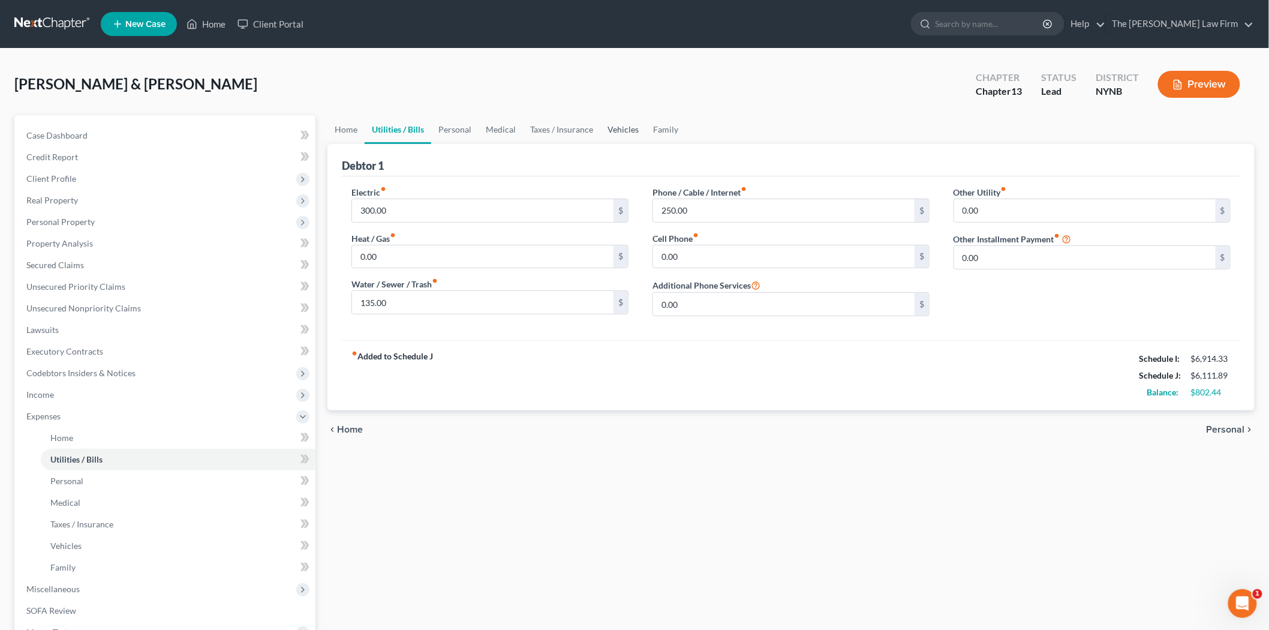
click at [616, 128] on link "Vehicles" at bounding box center [624, 129] width 46 height 29
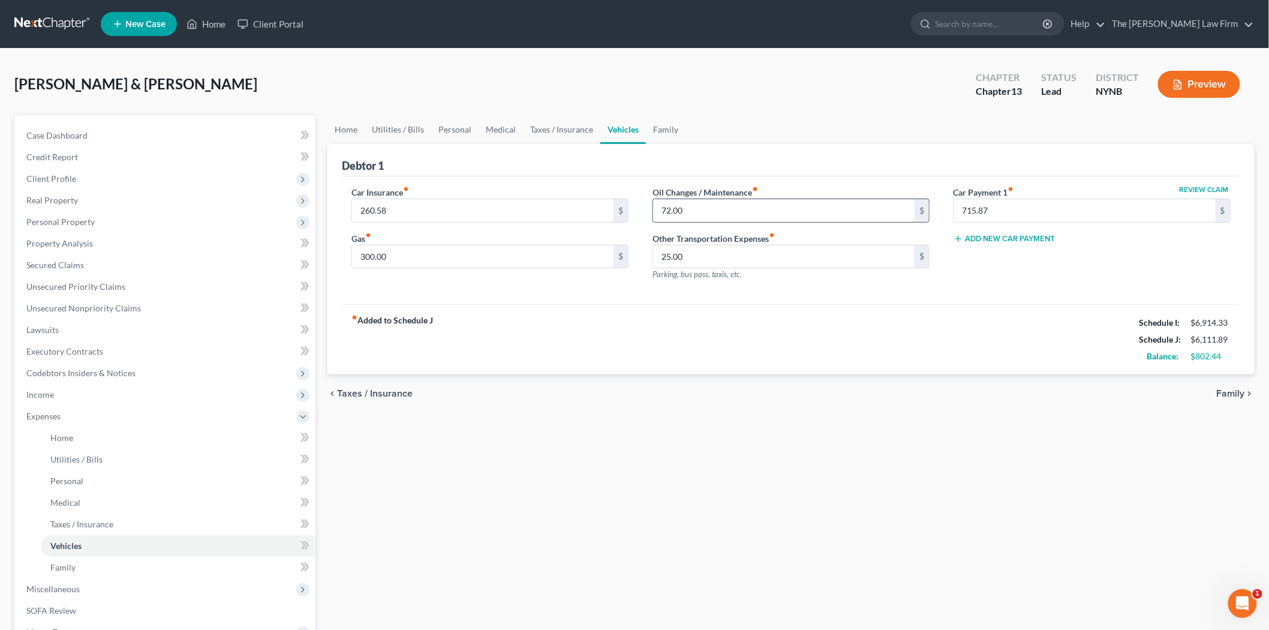
click at [673, 211] on input "72.00" at bounding box center [784, 210] width 262 height 23
type input "85.00"
click at [819, 181] on div "Car Insurance fiber_manual_record 260.58 $ Gas fiber_manual_record 300.00 $ Oil…" at bounding box center [791, 240] width 899 height 128
click at [1209, 358] on div "$789.44" at bounding box center [1211, 356] width 40 height 12
drag, startPoint x: 1230, startPoint y: 356, endPoint x: 720, endPoint y: 336, distance: 510.3
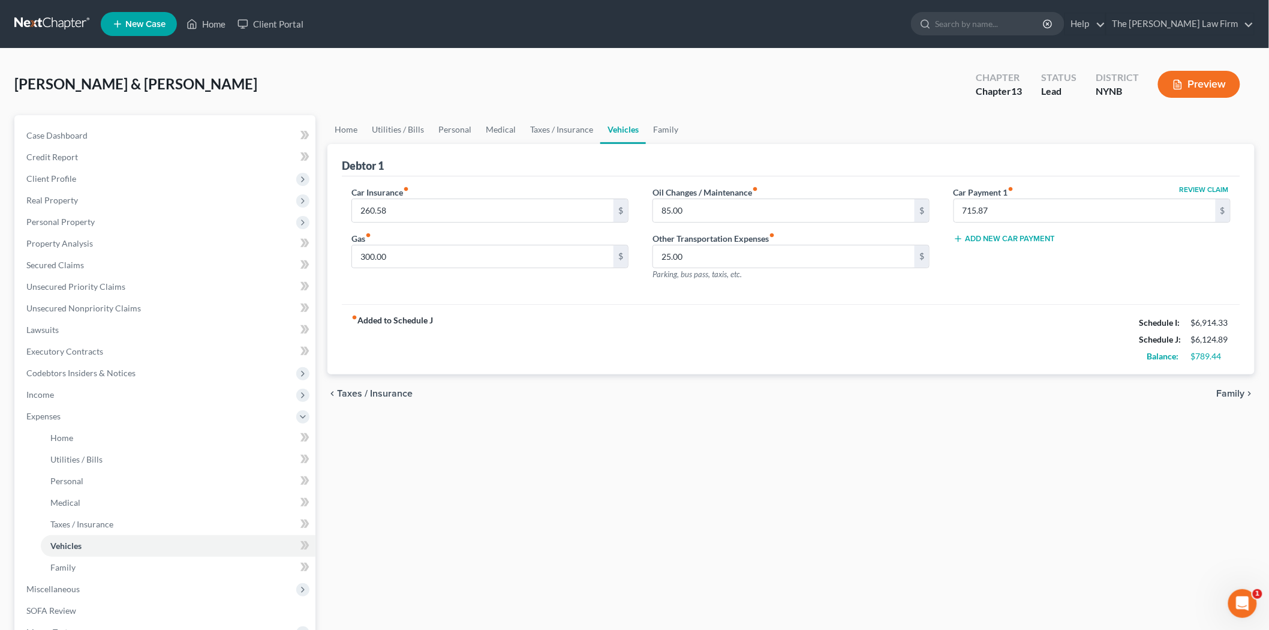
click at [720, 336] on div "fiber_manual_record Added to Schedule J Schedule I: $6,914.33 Schedule J: $6,12…" at bounding box center [791, 339] width 899 height 70
click at [1068, 424] on div "Home Utilities / Bills Personal Medical Taxes / Insurance Vehicles Family Debto…" at bounding box center [791, 440] width 939 height 650
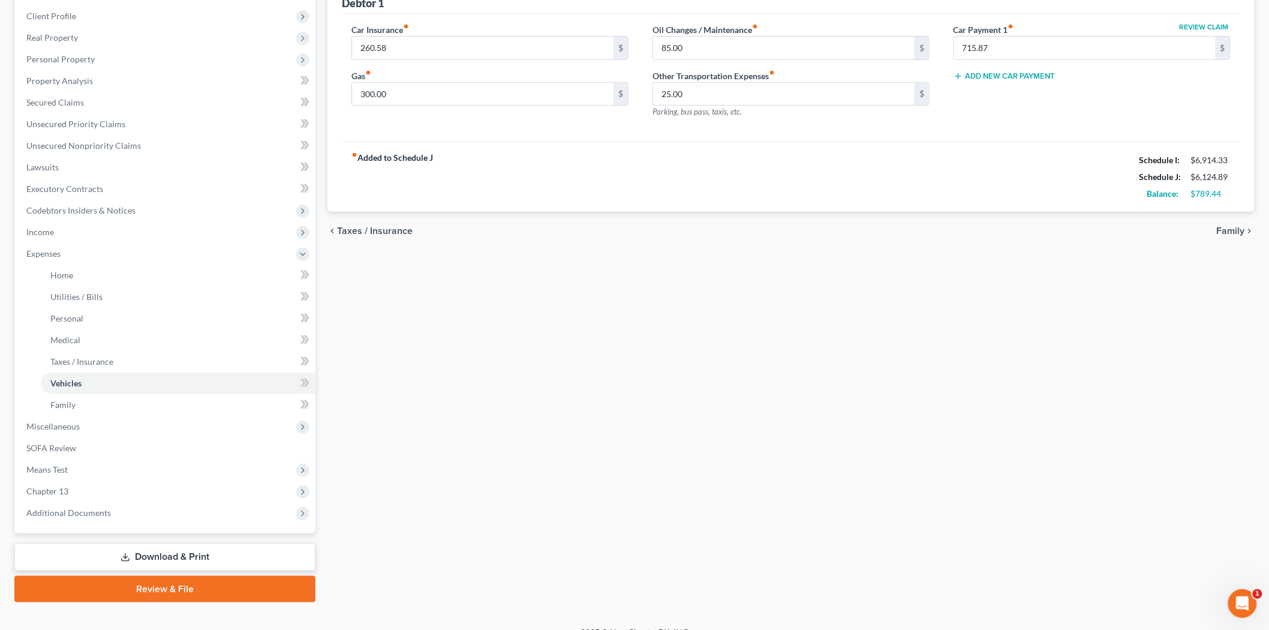
scroll to position [179, 0]
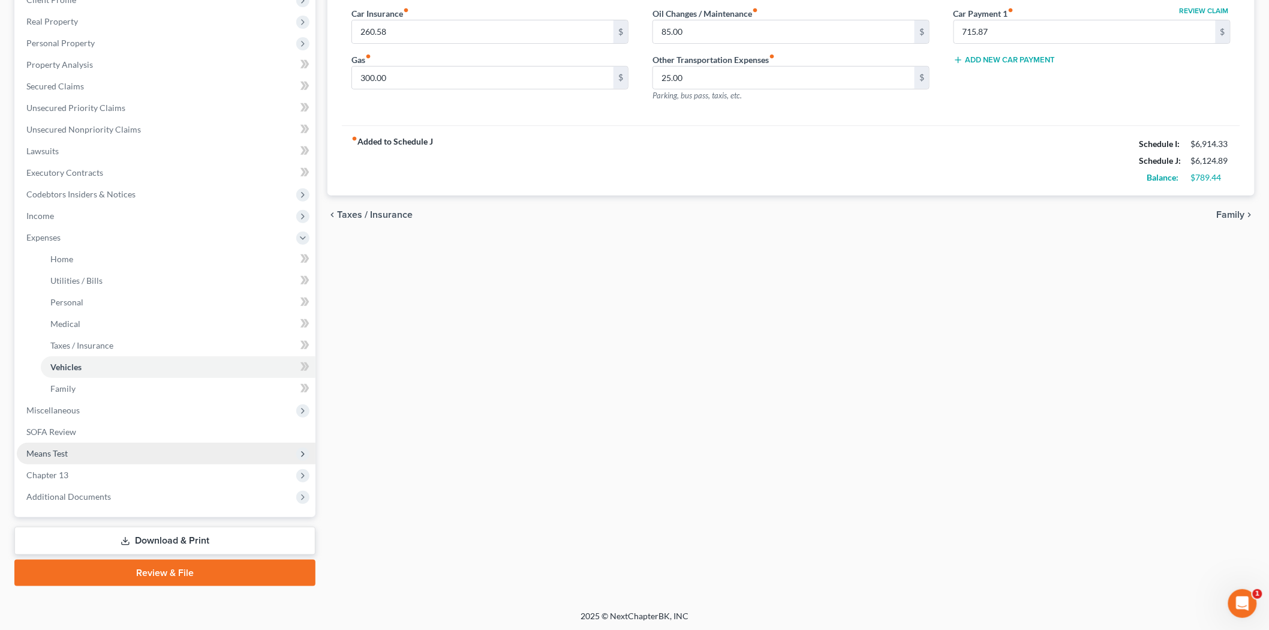
click at [86, 452] on span "Means Test" at bounding box center [166, 454] width 299 height 22
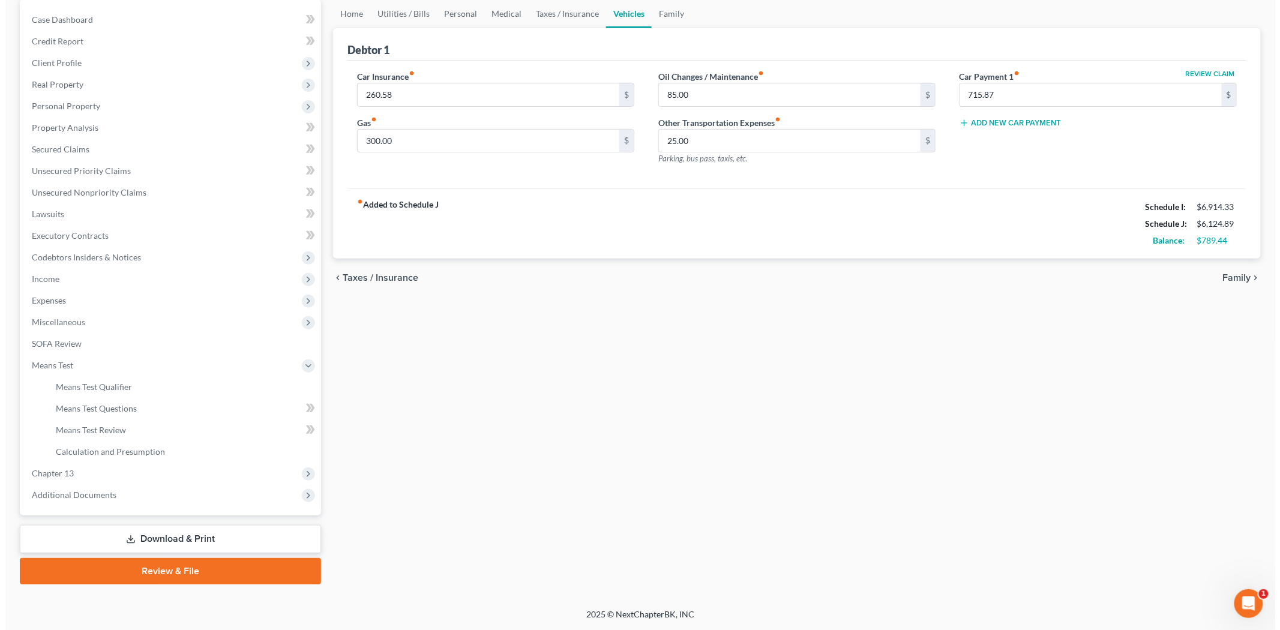
scroll to position [115, 0]
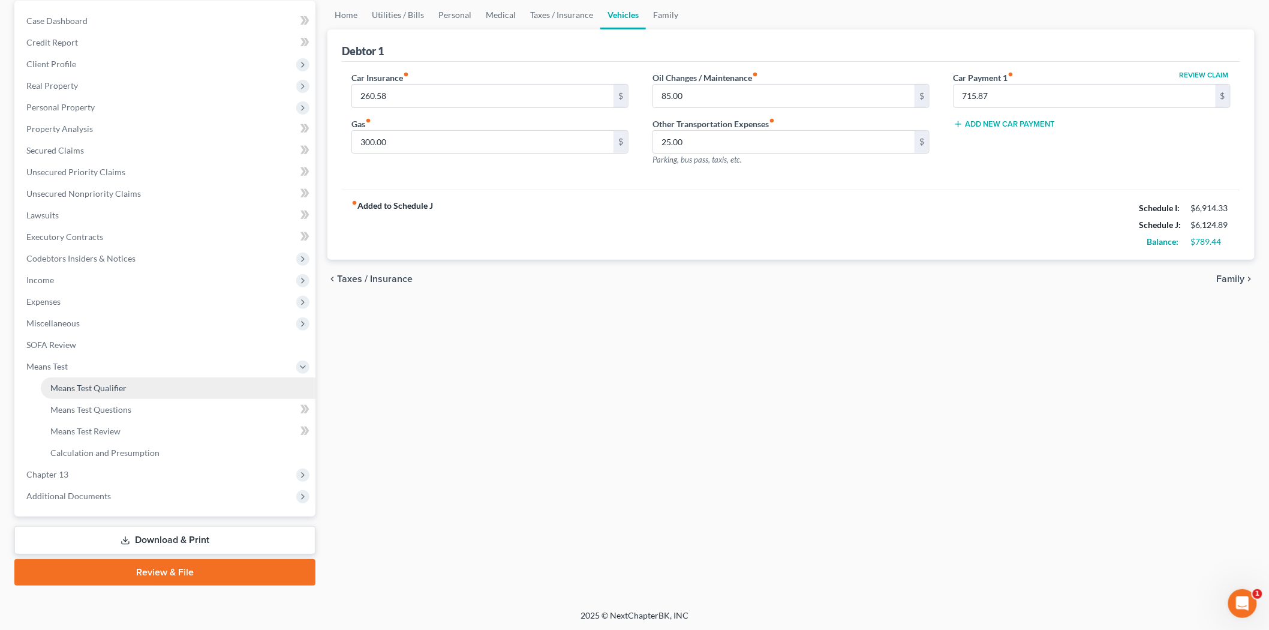
click at [67, 383] on span "Means Test Qualifier" at bounding box center [88, 388] width 76 height 10
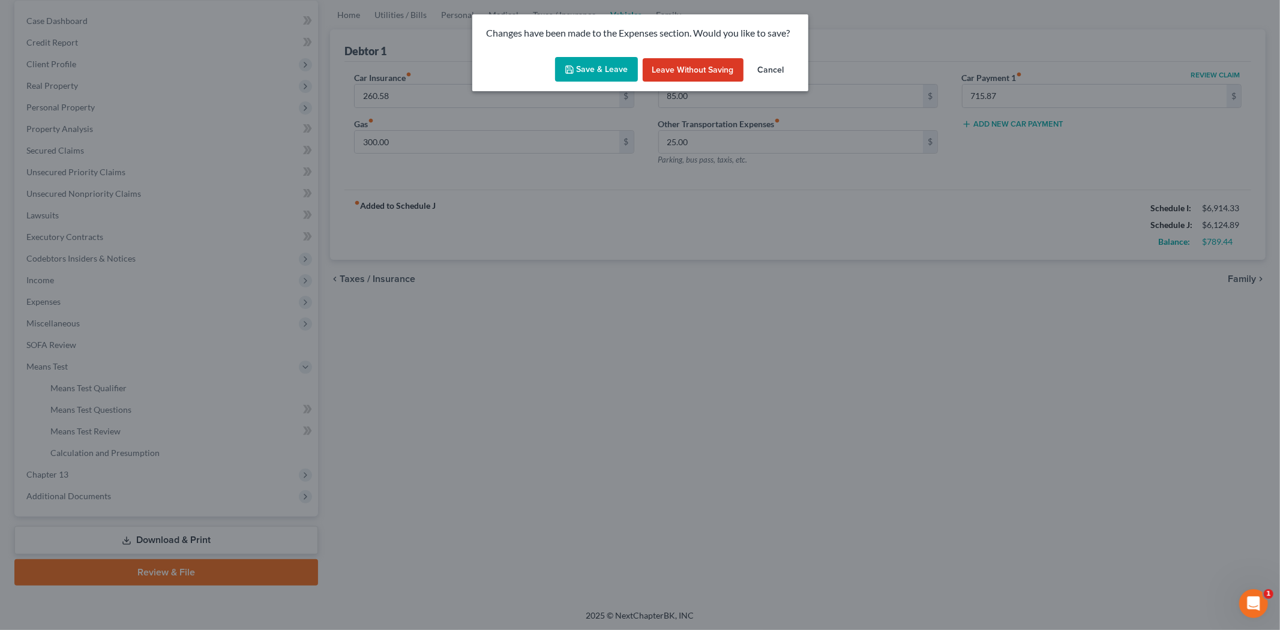
click at [565, 67] on button "Save & Leave" at bounding box center [596, 69] width 83 height 25
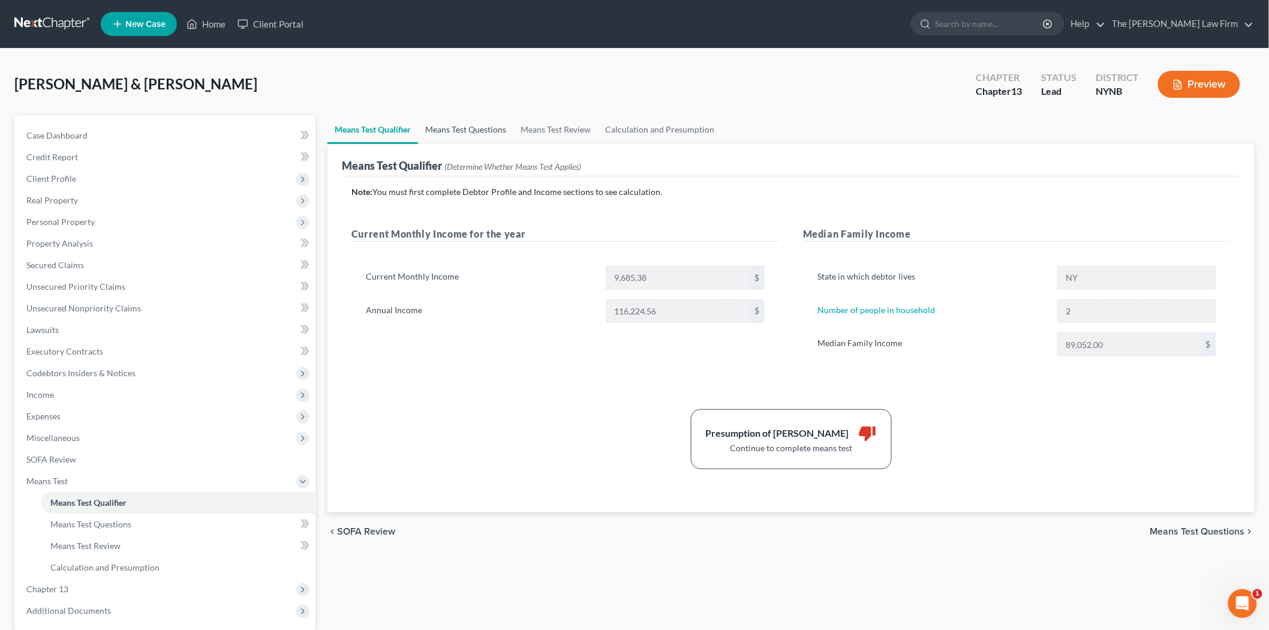
click at [483, 133] on link "Means Test Questions" at bounding box center [465, 129] width 95 height 29
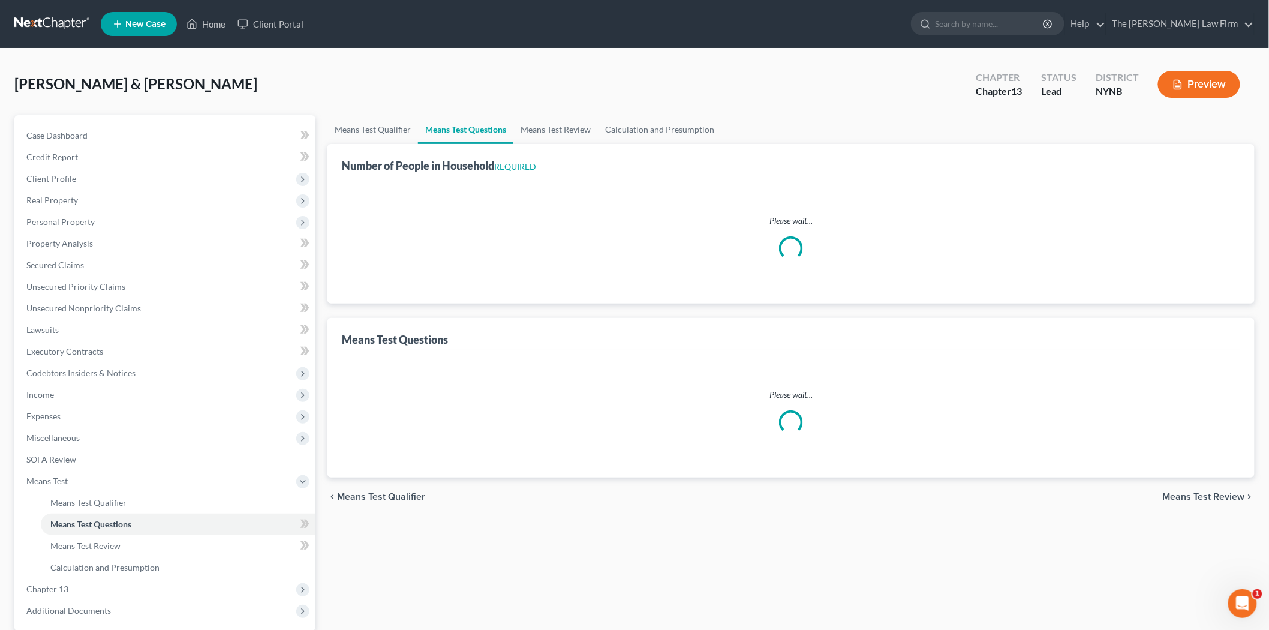
select select "0"
select select "60"
select select "1"
select select "60"
select select "1"
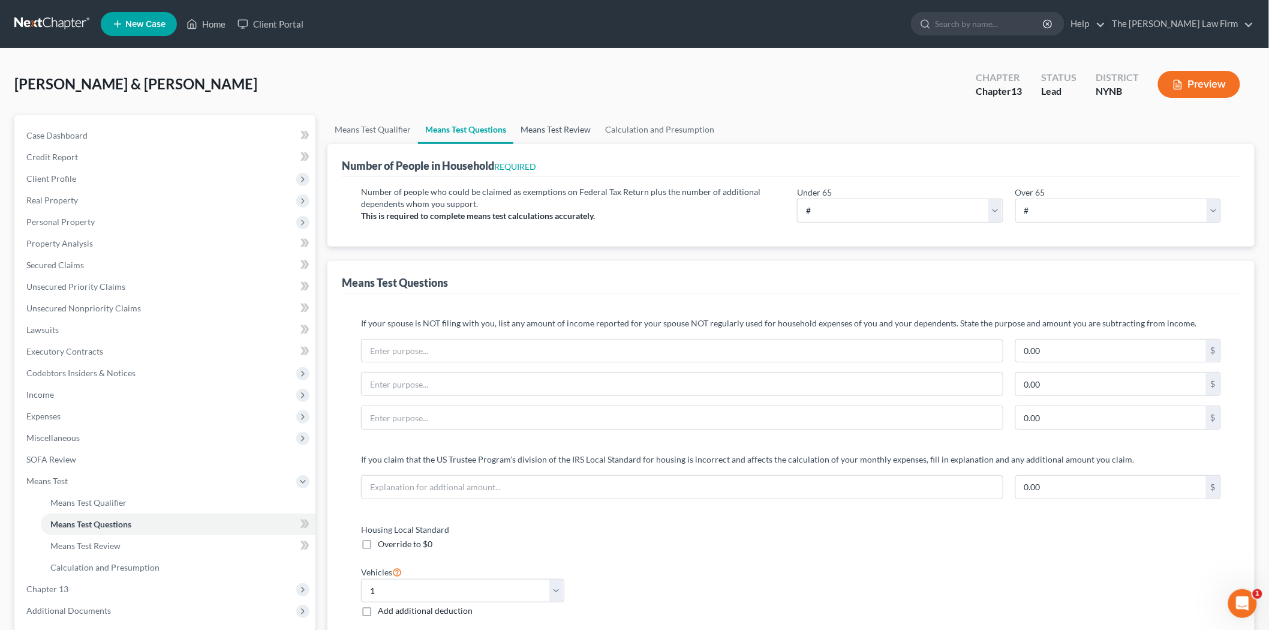
click at [569, 132] on link "Means Test Review" at bounding box center [556, 129] width 85 height 29
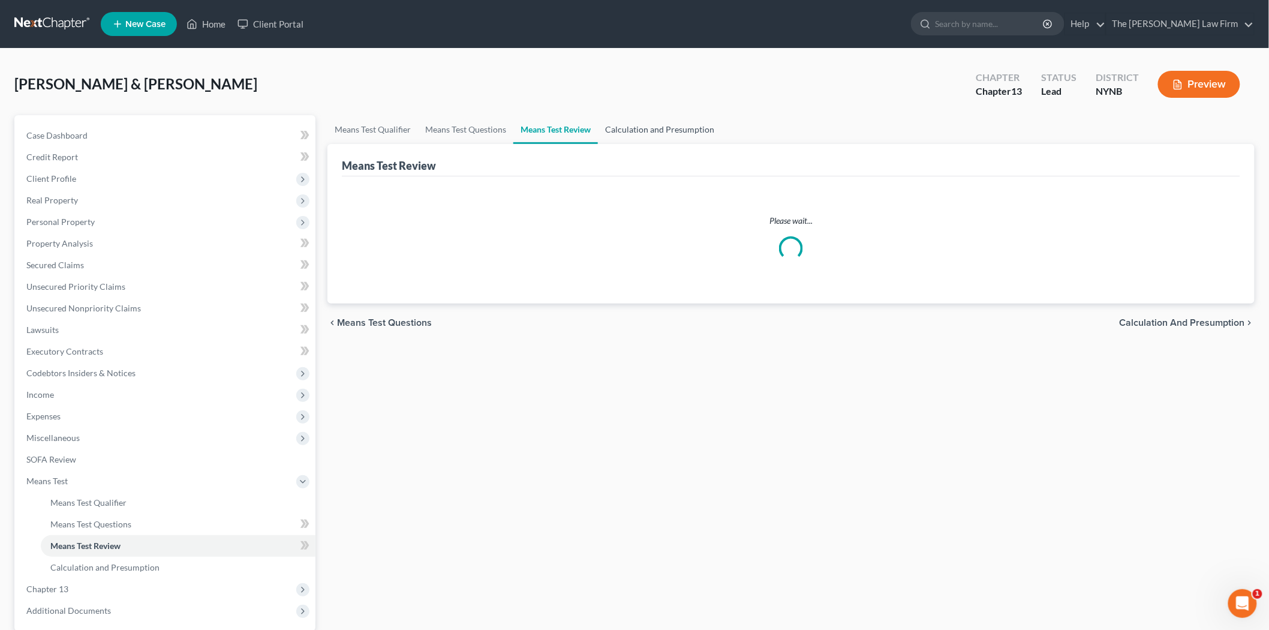
click at [642, 124] on link "Calculation and Presumption" at bounding box center [660, 129] width 124 height 29
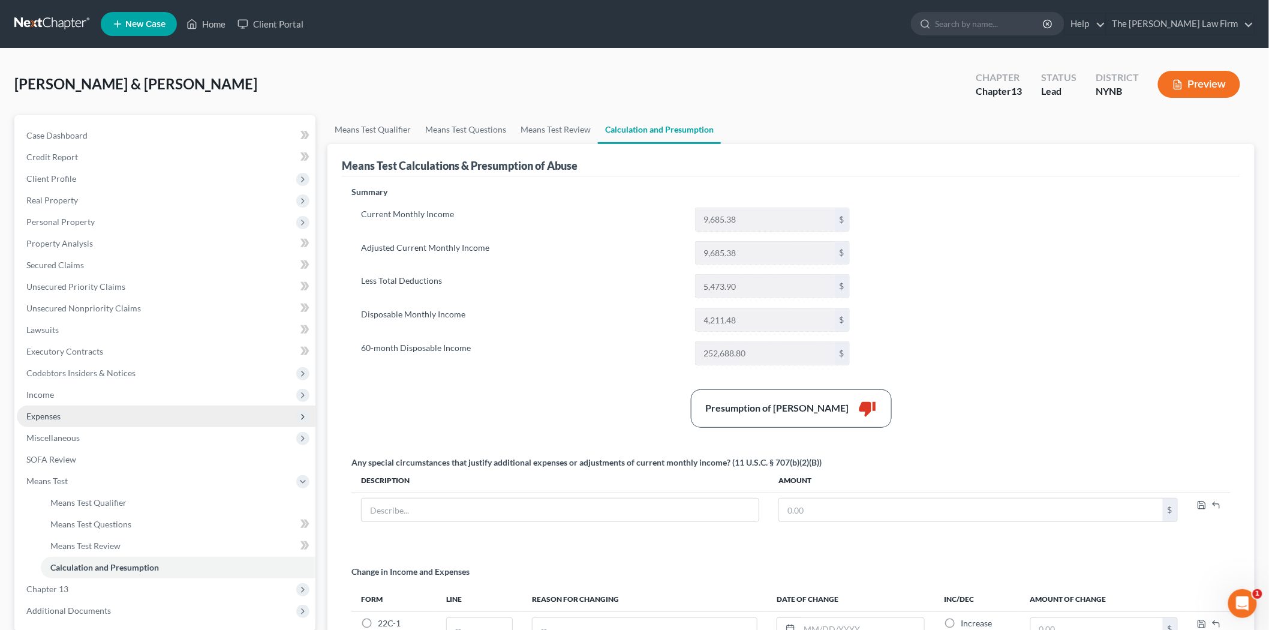
click at [68, 418] on span "Expenses" at bounding box center [166, 417] width 299 height 22
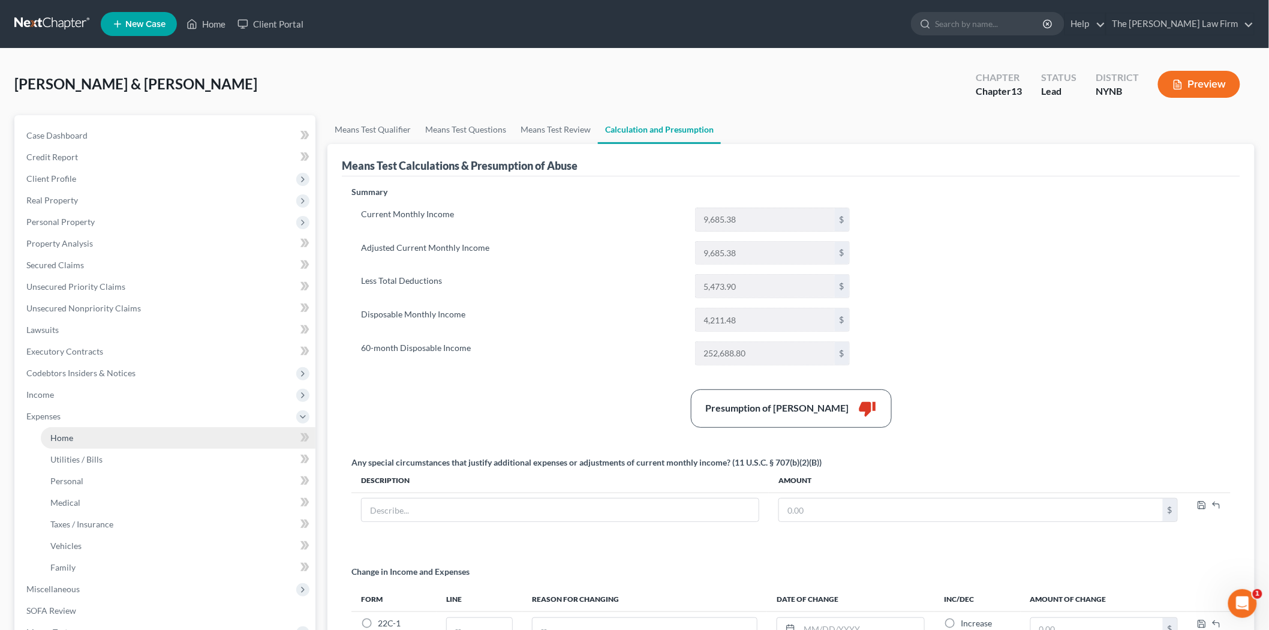
click at [86, 439] on link "Home" at bounding box center [178, 438] width 275 height 22
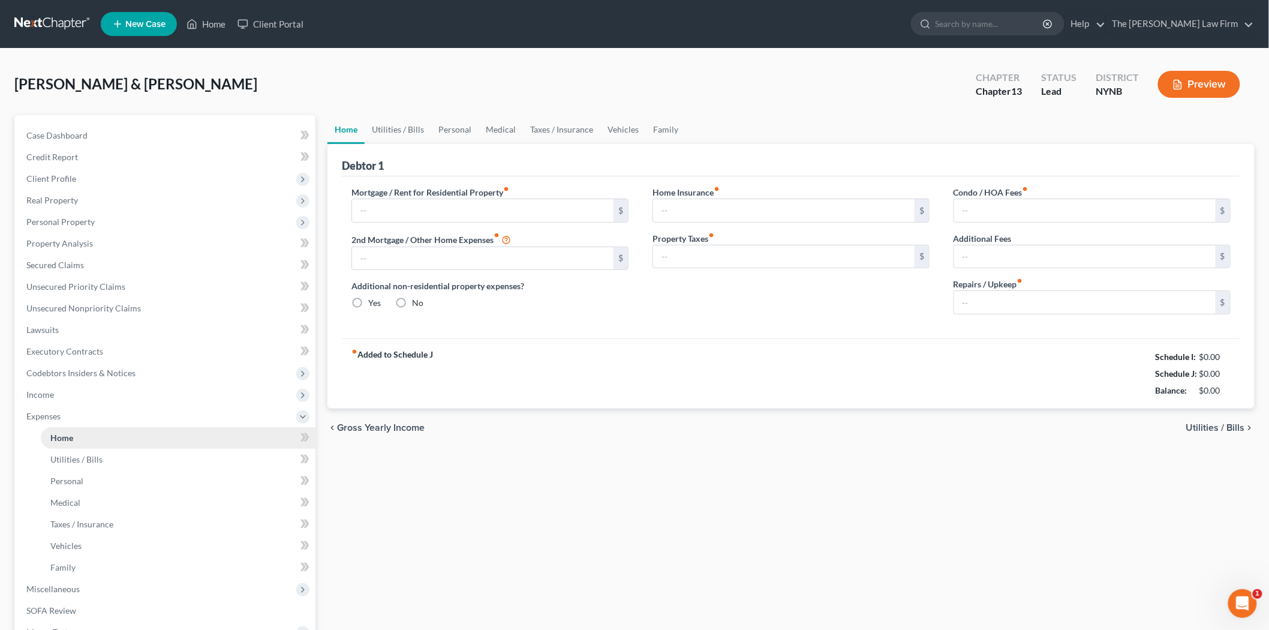
type input "1,780.44"
type input "0.00"
radio input "true"
type input "0.00"
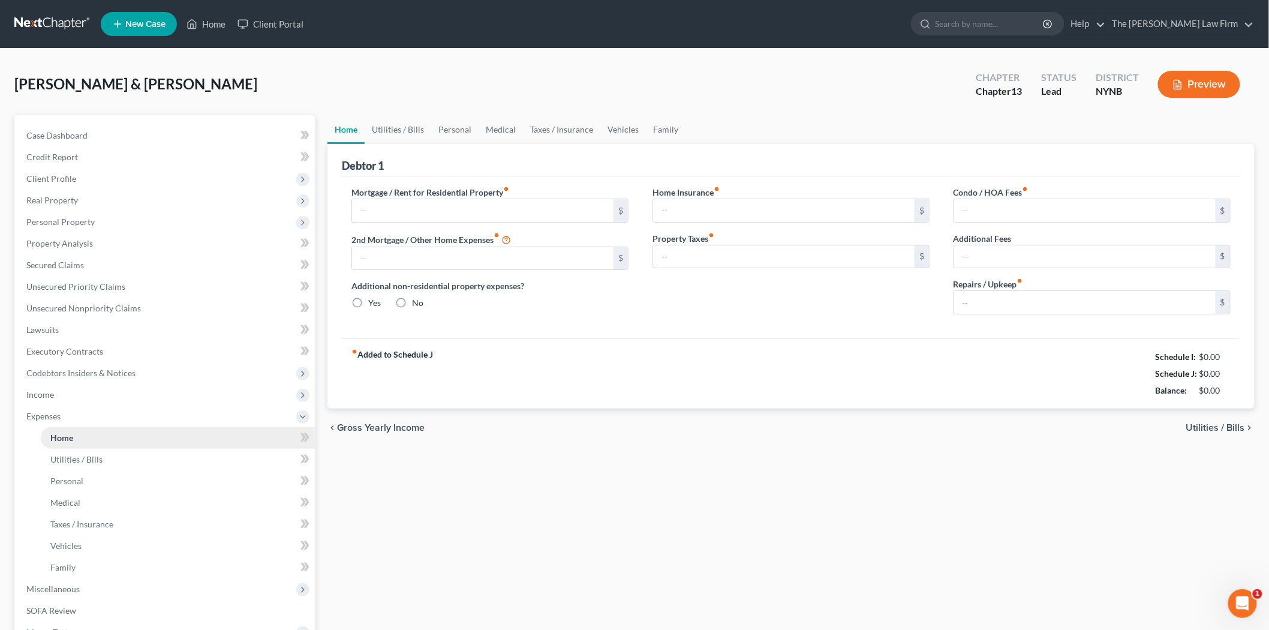
type input "0.00"
type input "300.00"
click at [452, 129] on link "Personal" at bounding box center [454, 129] width 47 height 29
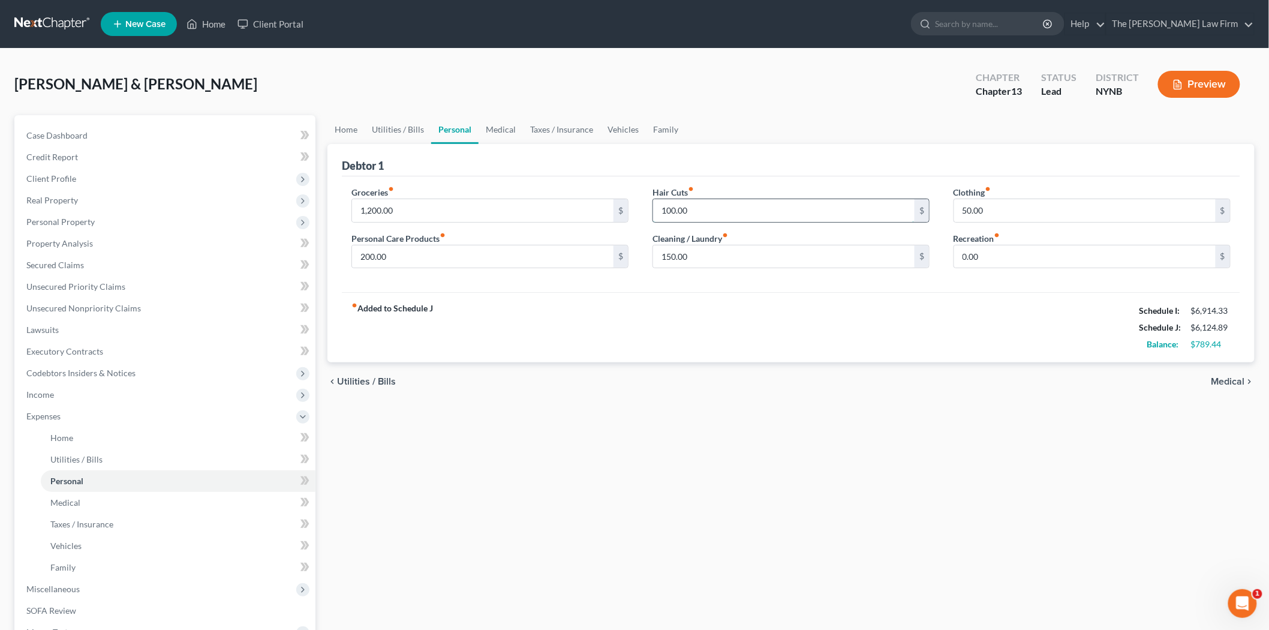
click at [694, 216] on input "100.00" at bounding box center [784, 210] width 262 height 23
click at [414, 263] on input "200.00" at bounding box center [483, 256] width 262 height 23
click at [755, 254] on input "150.00" at bounding box center [784, 256] width 262 height 23
click at [1013, 211] on input "50.00" at bounding box center [1085, 210] width 262 height 23
click at [997, 266] on input "0.00" at bounding box center [1085, 256] width 262 height 23
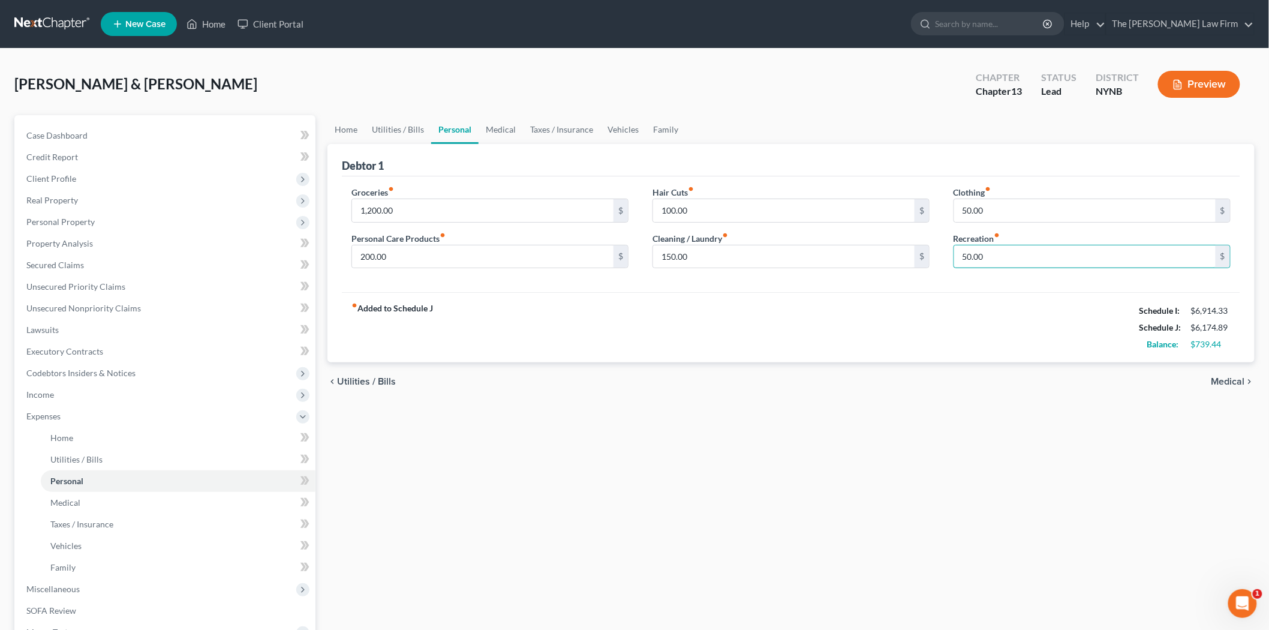
type input "50.00"
click at [990, 337] on div "fiber_manual_record Added to Schedule J Schedule I: $6,914.33 Schedule J: $6,17…" at bounding box center [791, 327] width 899 height 70
click at [1005, 260] on input "50.00" at bounding box center [1085, 256] width 262 height 23
